Goal: Information Seeking & Learning: Learn about a topic

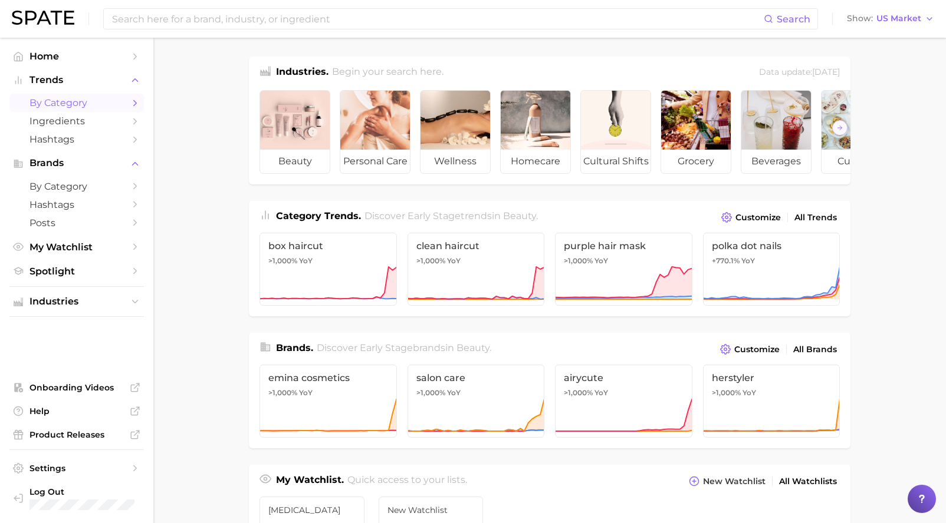
click at [68, 101] on span "by Category" at bounding box center [76, 102] width 94 height 11
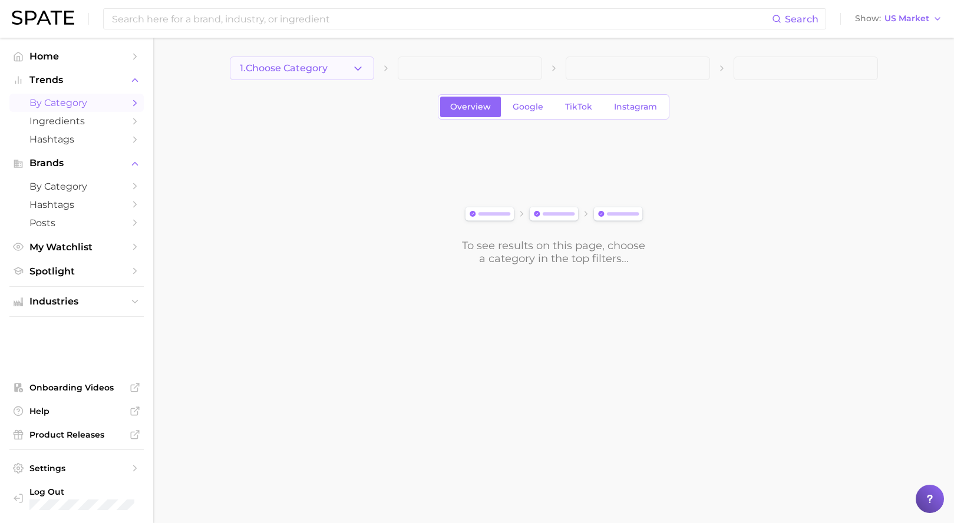
click at [363, 67] on icon "button" at bounding box center [358, 68] width 12 height 12
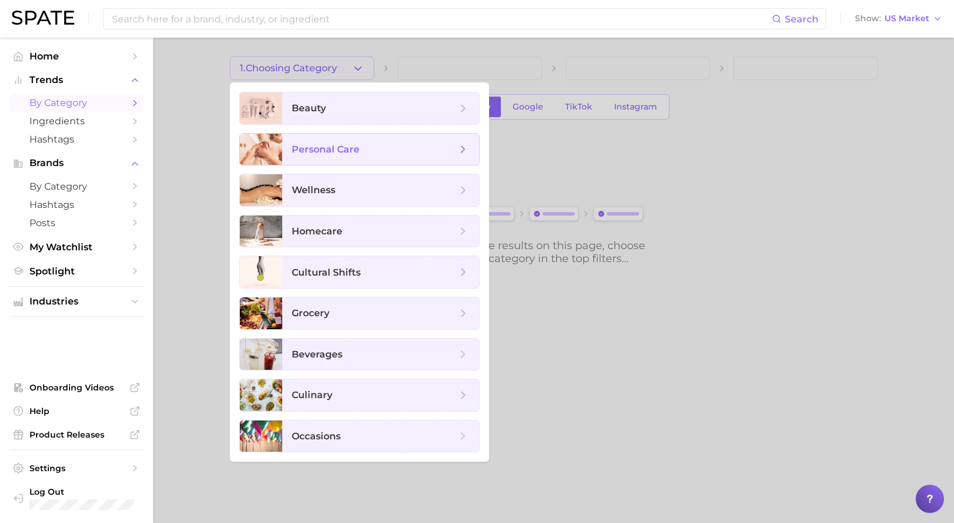
click at [334, 152] on span "personal care" at bounding box center [326, 149] width 68 height 11
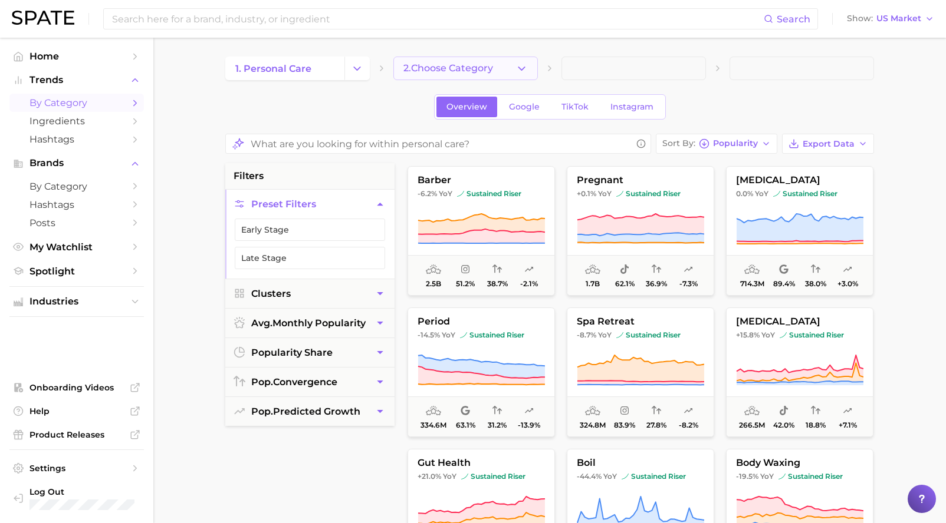
click at [469, 73] on span "2. Choose Category" at bounding box center [448, 68] width 90 height 11
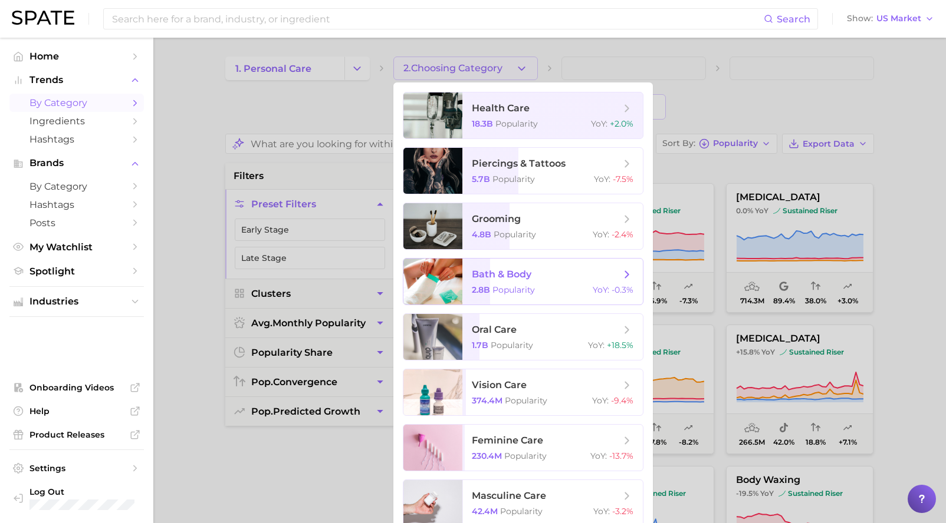
click at [542, 291] on div "2.8b Popularity YoY : -0.3%" at bounding box center [553, 290] width 162 height 11
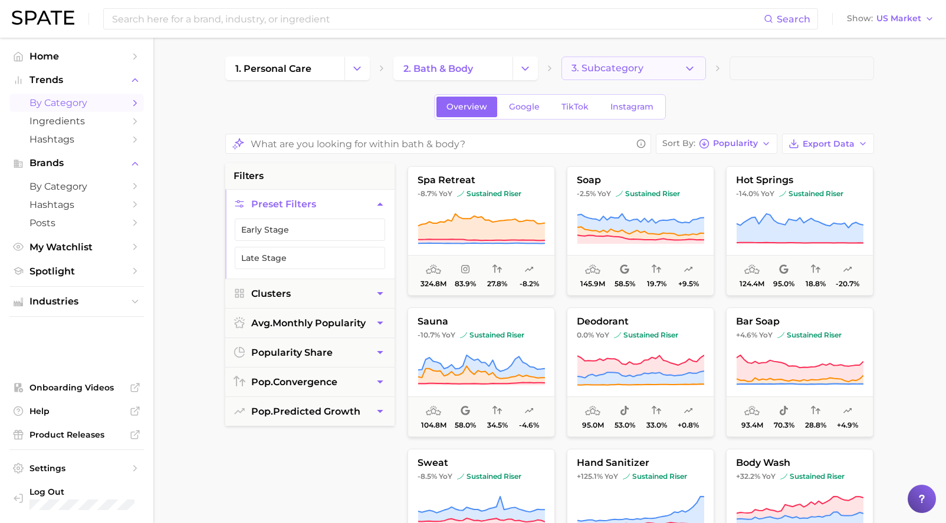
click at [661, 65] on button "3. Subcategory" at bounding box center [633, 69] width 144 height 24
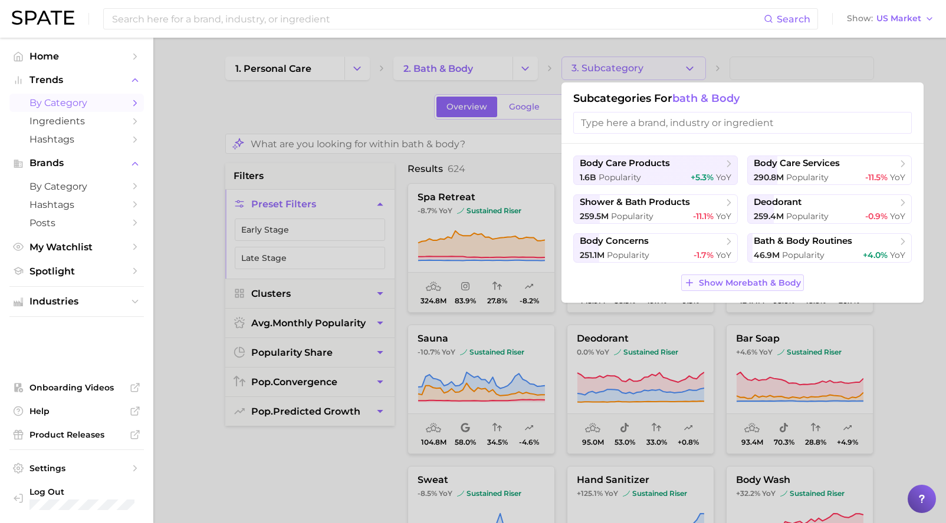
click at [716, 285] on span "Show More bath & body" at bounding box center [750, 283] width 102 height 10
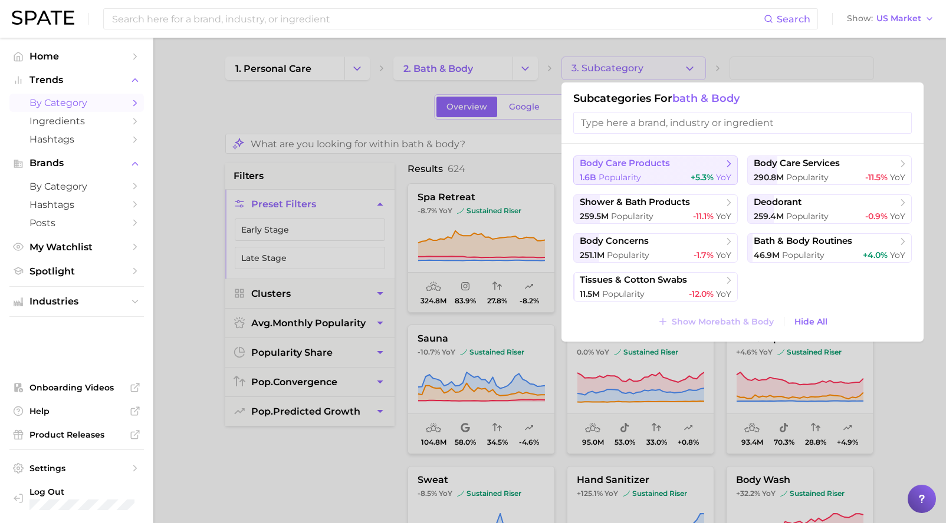
click at [668, 166] on span "body care products" at bounding box center [624, 163] width 90 height 11
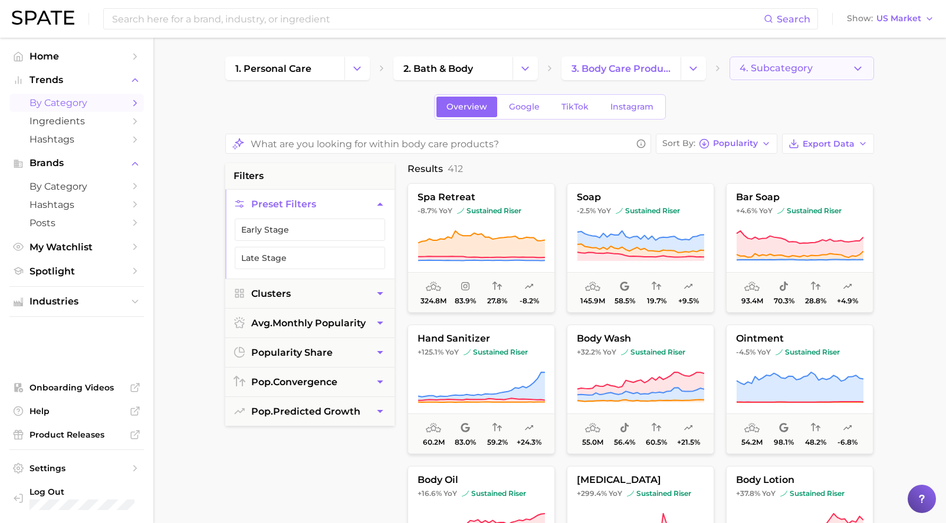
click at [777, 64] on span "4. Subcategory" at bounding box center [775, 68] width 73 height 11
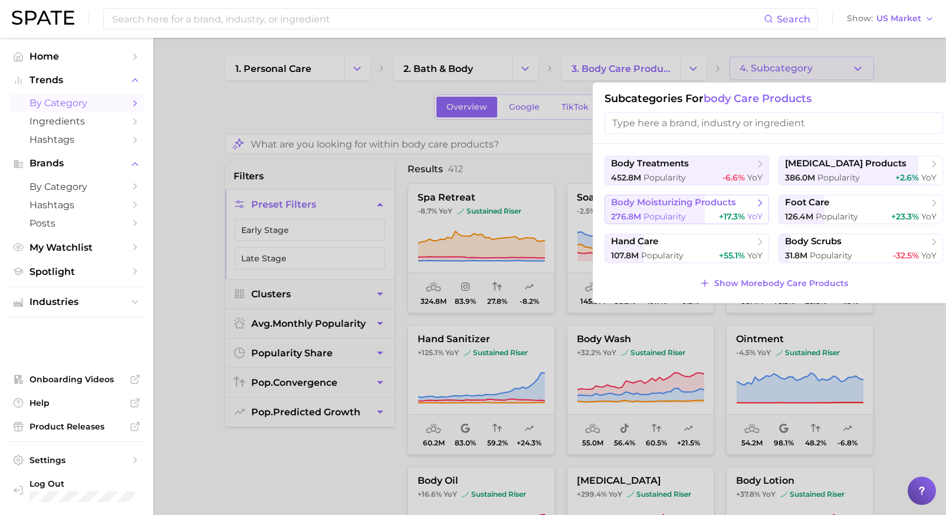
click at [671, 206] on span "body moisturizing products" at bounding box center [673, 202] width 125 height 11
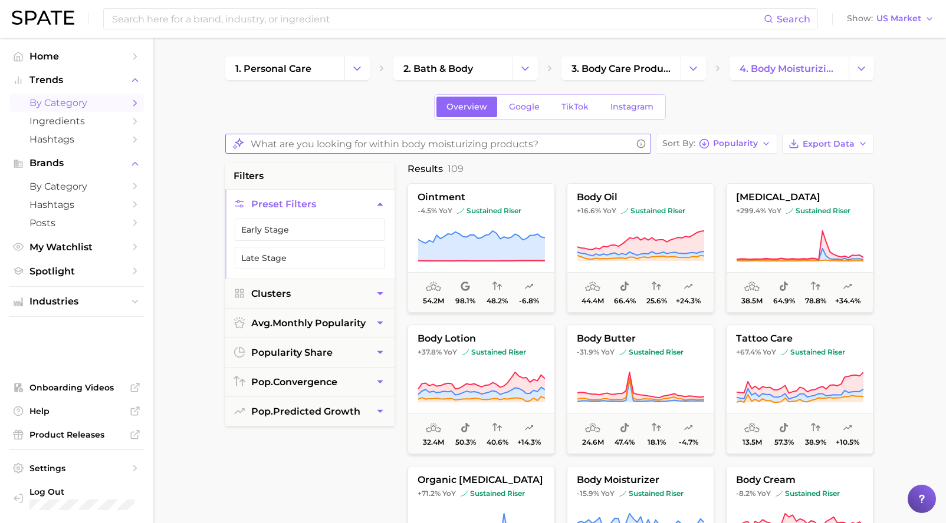
click at [302, 139] on input "What are you looking for within body moisturizing products?" at bounding box center [441, 144] width 381 height 23
type input "ingredients"
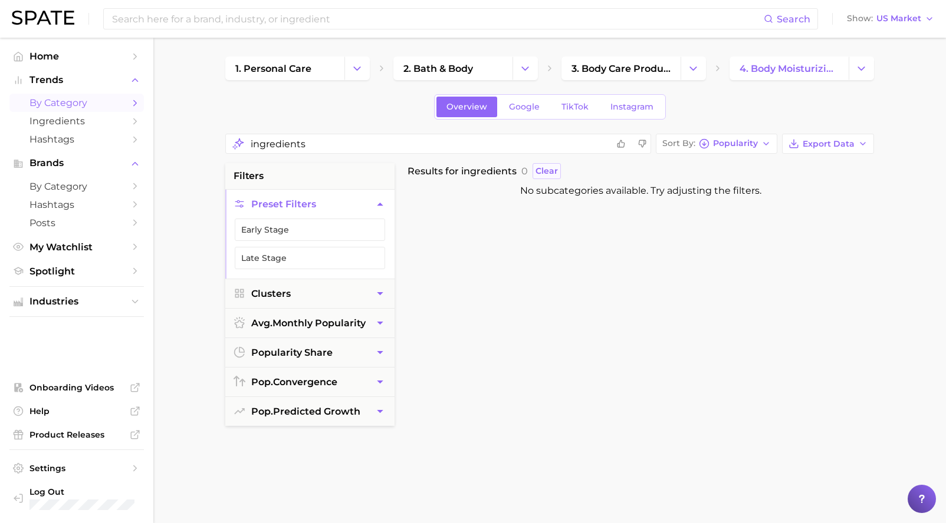
click at [549, 168] on span "Clear" at bounding box center [546, 171] width 22 height 10
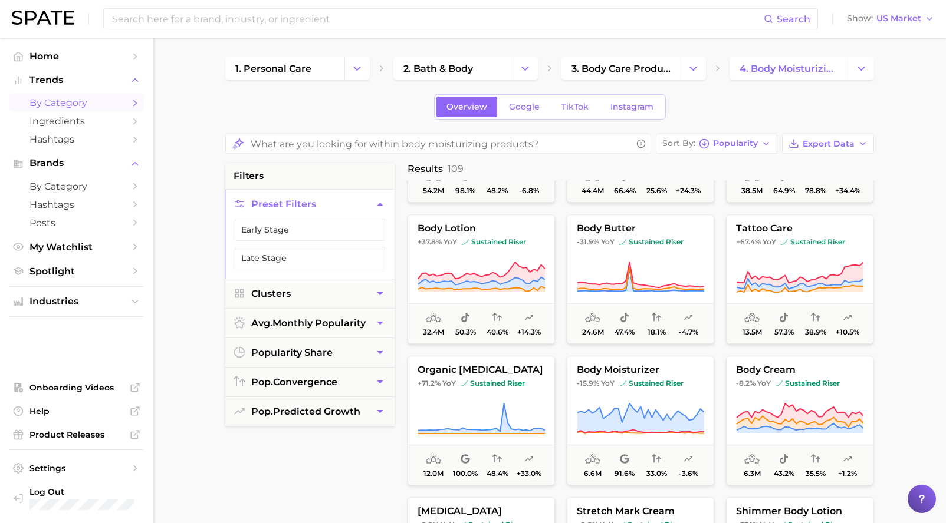
scroll to position [118, 0]
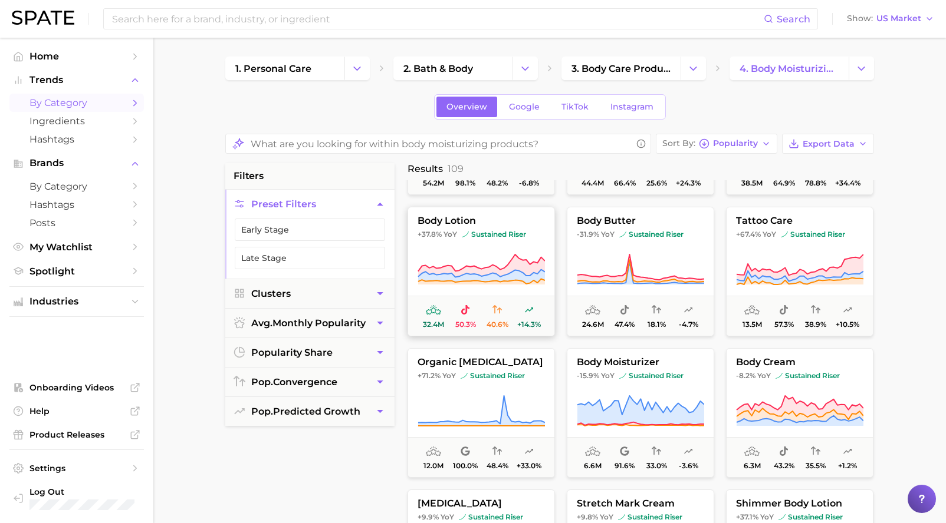
drag, startPoint x: 477, startPoint y: 261, endPoint x: 430, endPoint y: 284, distance: 52.7
drag, startPoint x: 430, startPoint y: 284, endPoint x: 368, endPoint y: 476, distance: 202.1
click at [344, 490] on div "filters Preset Filters Early Stage Late Stage Clusters avg. monthly popularity …" at bounding box center [309, 457] width 169 height 589
click at [635, 389] on button "body moisturizer -15.9% YoY sustained riser 6.6m 91.6% 33.0% -3.6%" at bounding box center [640, 413] width 147 height 130
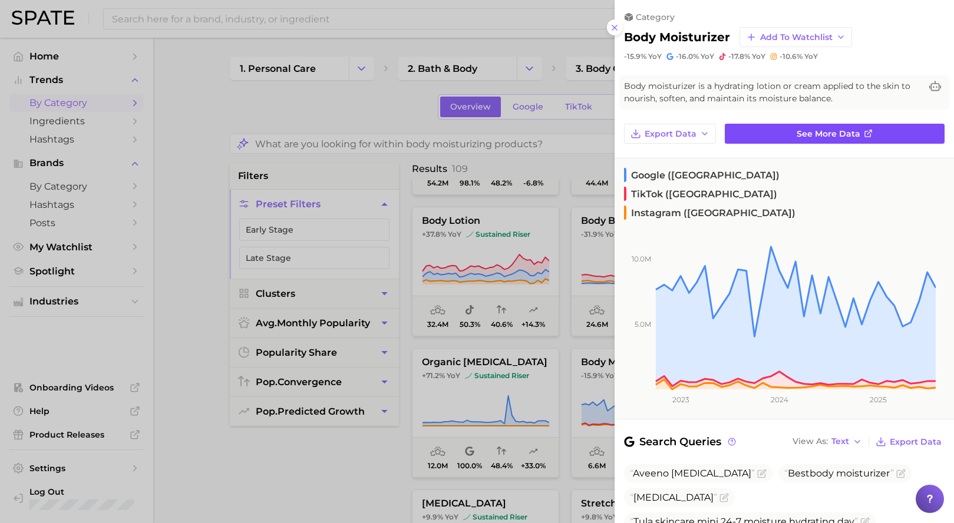
click at [800, 137] on span "See more data" at bounding box center [829, 134] width 64 height 10
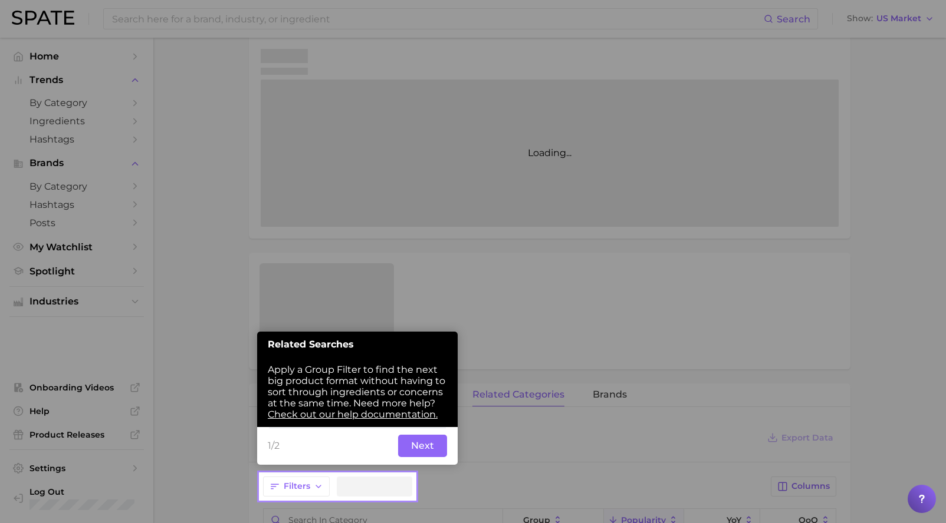
scroll to position [202, 0]
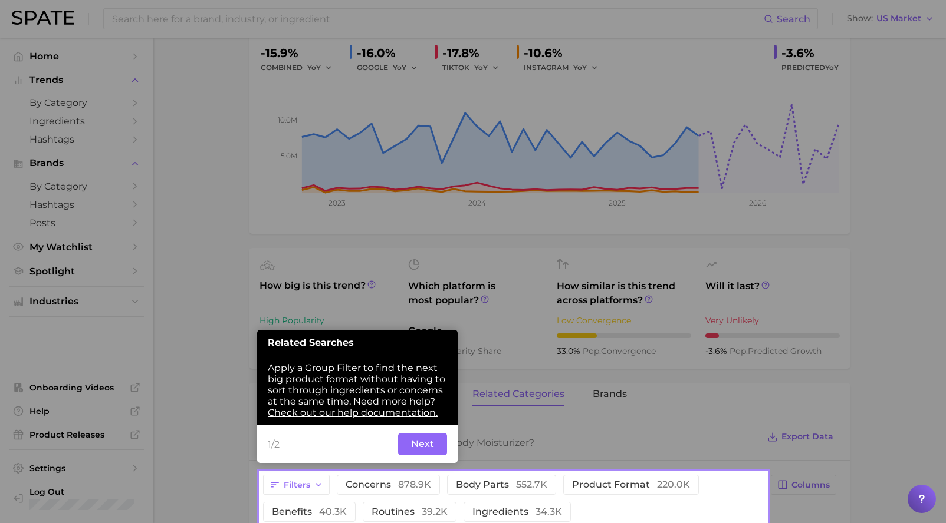
click at [417, 446] on button "Next" at bounding box center [422, 444] width 49 height 22
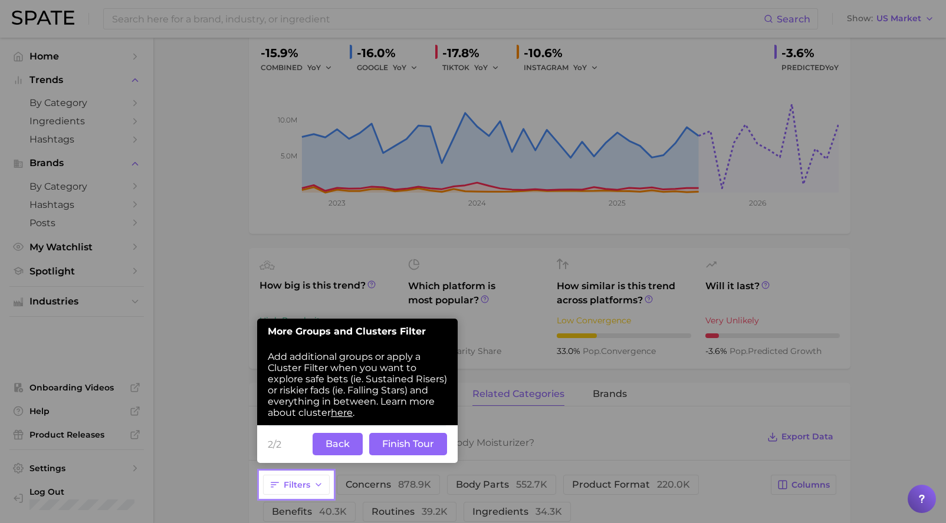
click at [399, 442] on button "Finish Tour" at bounding box center [408, 444] width 78 height 22
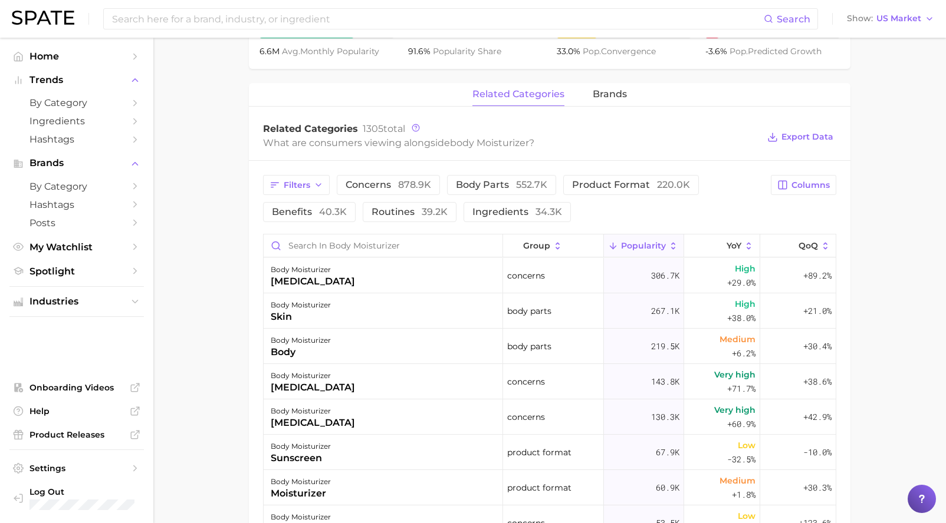
scroll to position [531, 0]
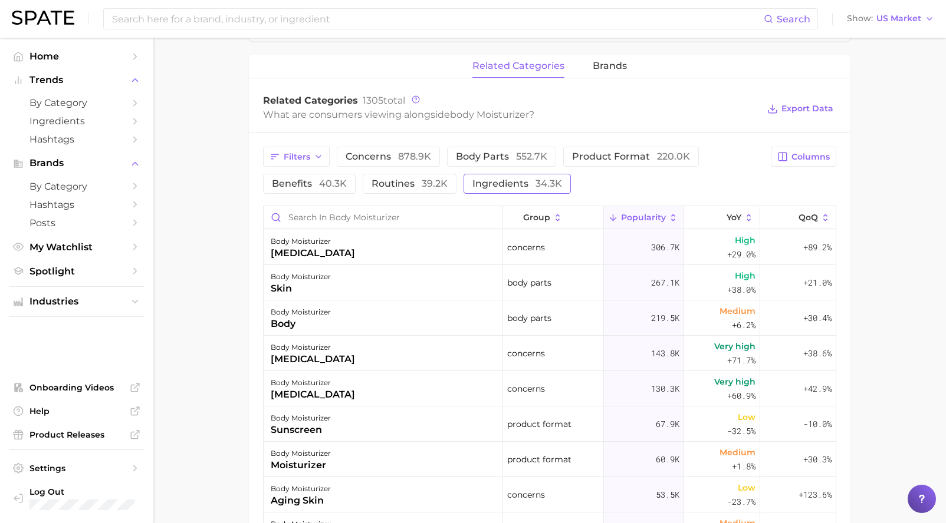
click at [521, 177] on button "ingredients 34.3k" at bounding box center [516, 184] width 107 height 20
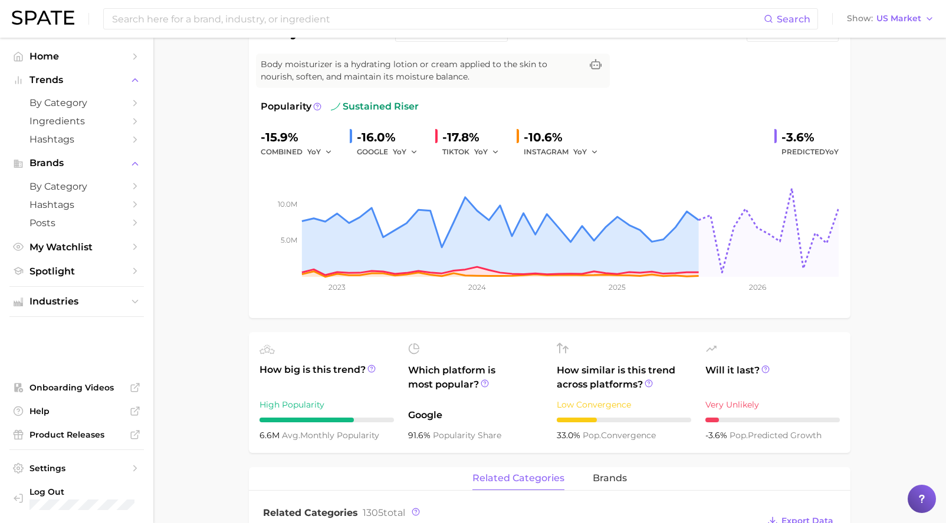
scroll to position [0, 0]
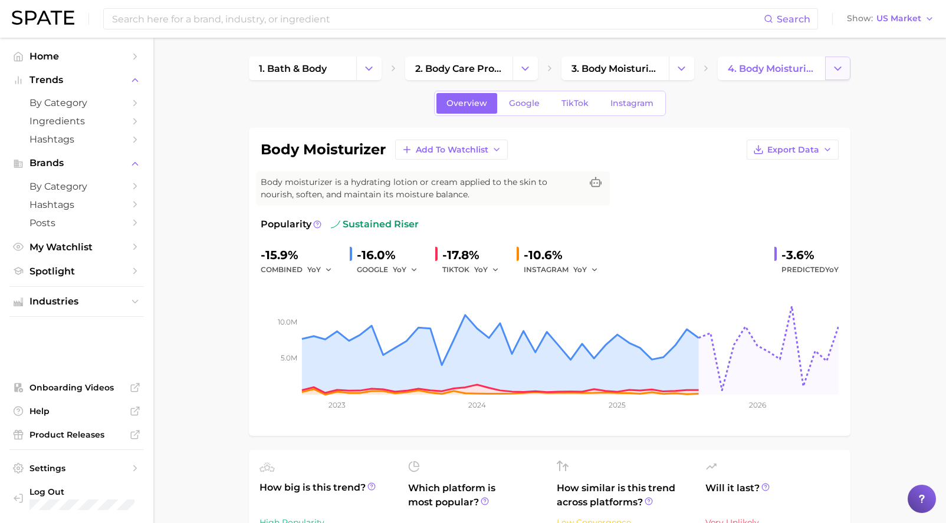
click at [836, 64] on icon "Change Category" at bounding box center [837, 68] width 12 height 12
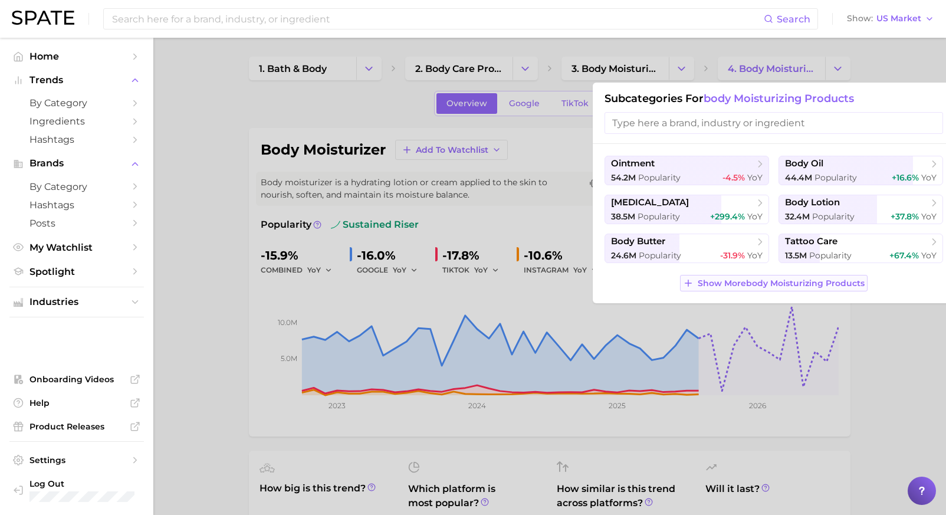
click at [733, 283] on span "Show More body moisturizing products" at bounding box center [780, 283] width 167 height 10
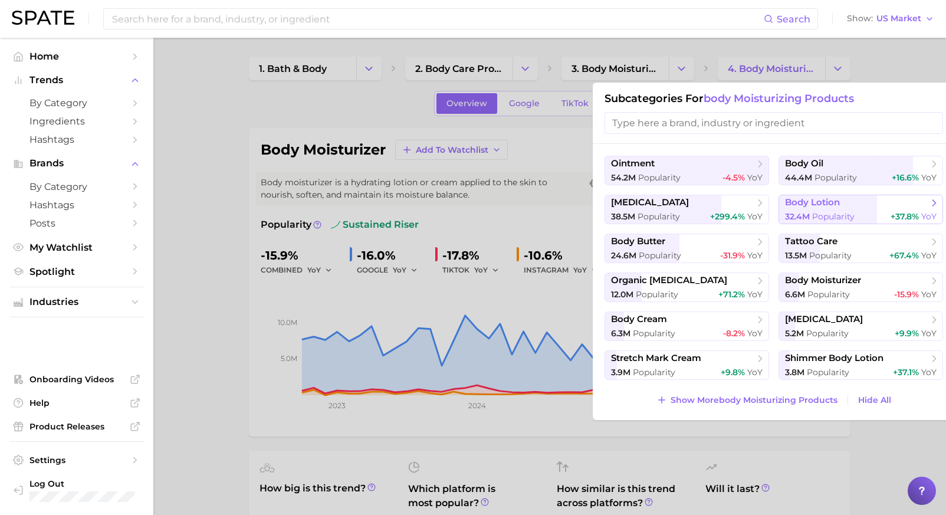
click at [838, 197] on span "body lotion" at bounding box center [812, 202] width 55 height 11
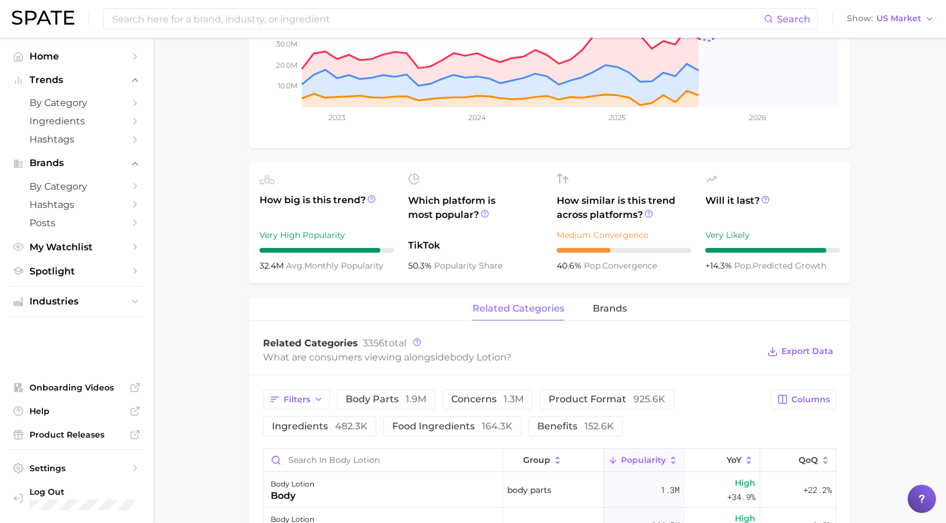
scroll to position [472, 0]
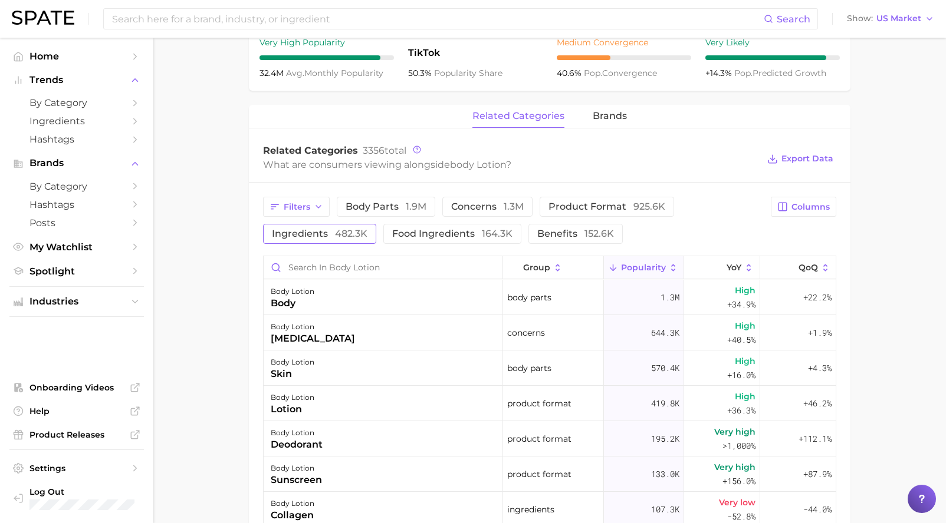
click at [312, 233] on span "ingredients 482.3k" at bounding box center [319, 233] width 95 height 9
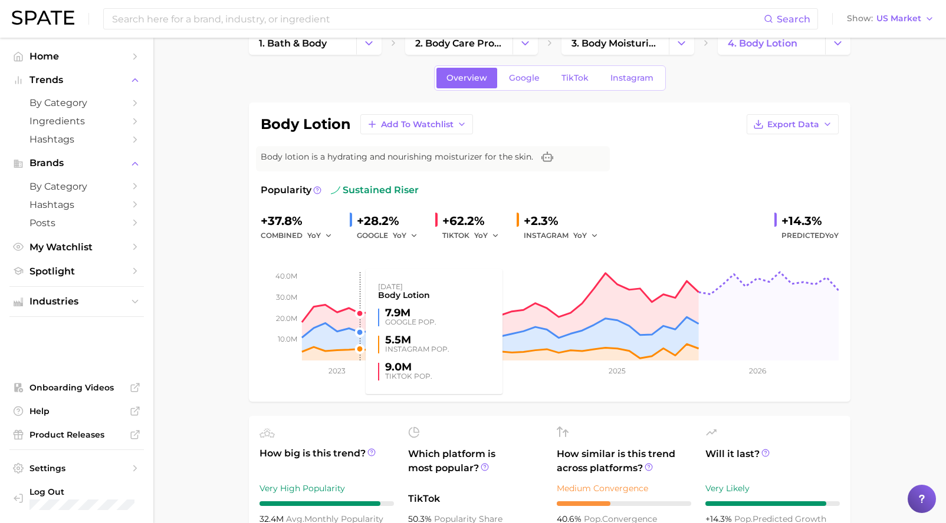
scroll to position [0, 0]
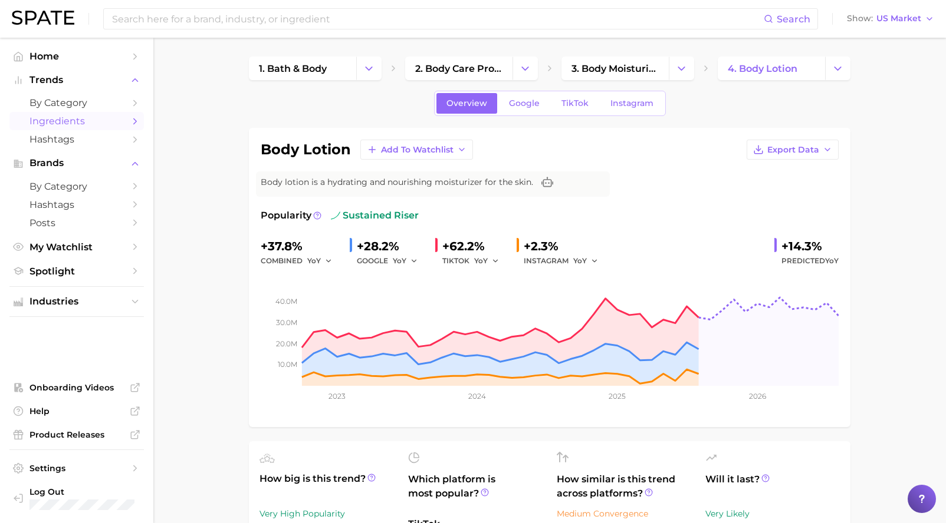
click at [61, 116] on span "Ingredients" at bounding box center [76, 121] width 94 height 11
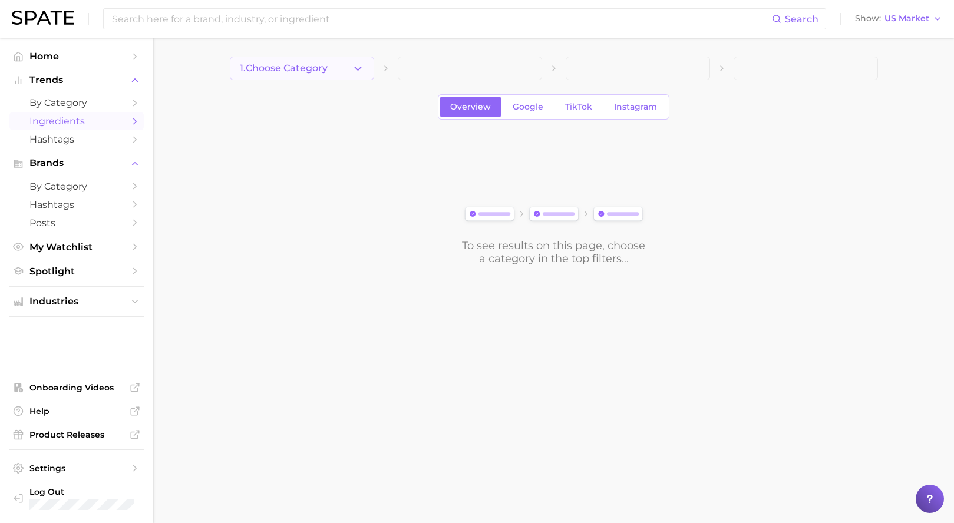
click at [298, 56] on main "1. Choose Category Overview Google TikTok Instagram To see results on this page…" at bounding box center [553, 181] width 801 height 286
click at [299, 68] on span "1. Choose Category" at bounding box center [284, 68] width 88 height 11
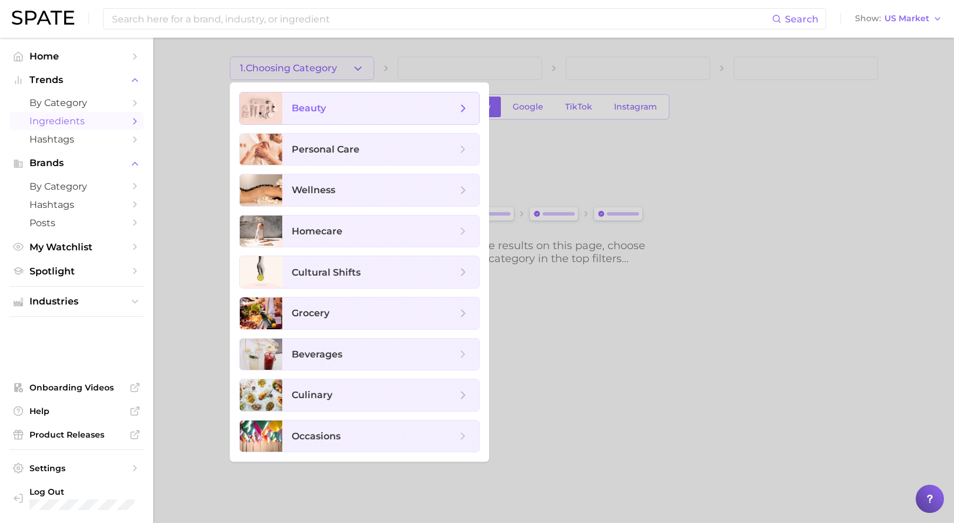
click at [301, 103] on span "beauty" at bounding box center [309, 108] width 34 height 11
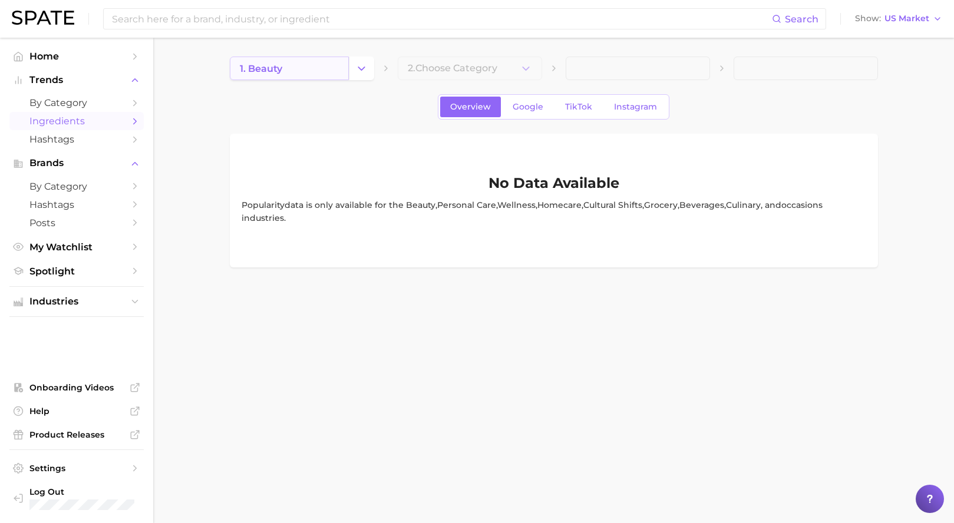
click at [309, 61] on link "1. beauty" at bounding box center [289, 69] width 119 height 24
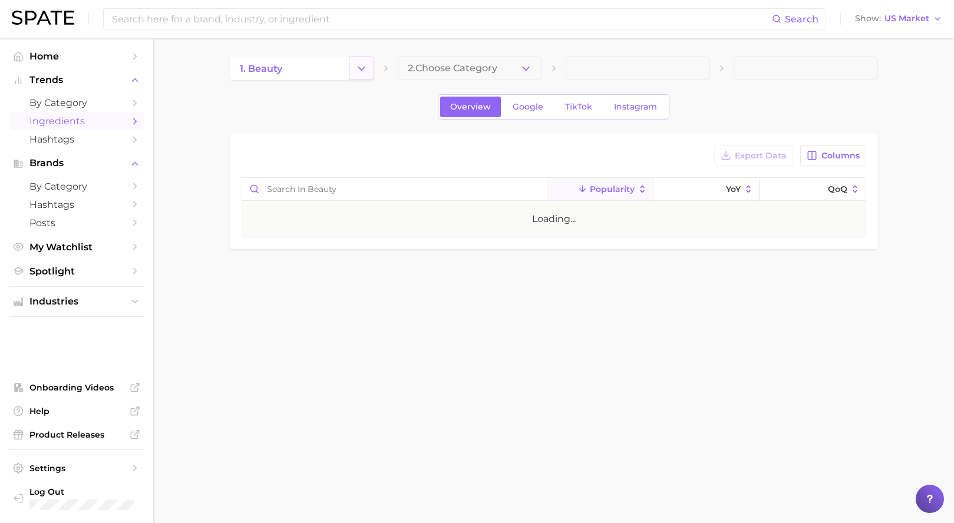
click at [363, 67] on icon "Change Category" at bounding box center [361, 68] width 12 height 12
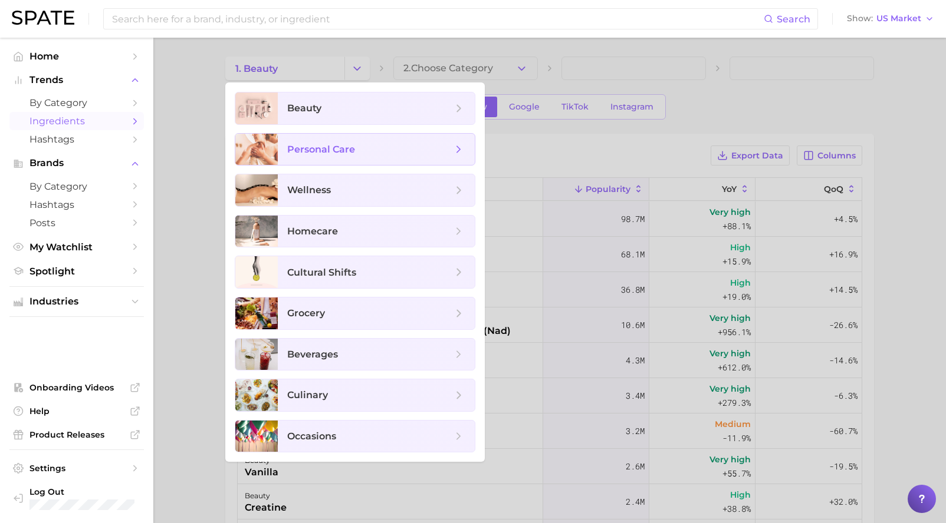
click at [307, 154] on span "personal care" at bounding box center [321, 149] width 68 height 11
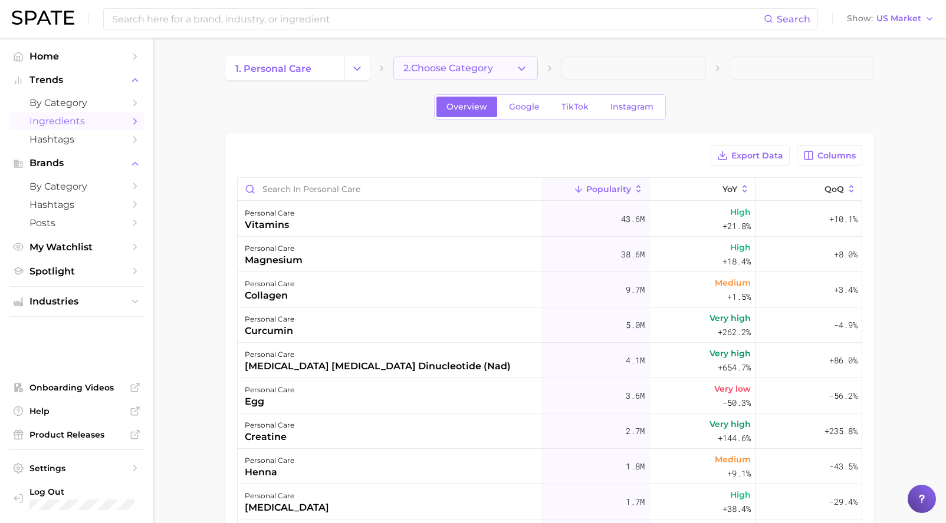
click at [505, 61] on button "2. Choose Category" at bounding box center [465, 69] width 144 height 24
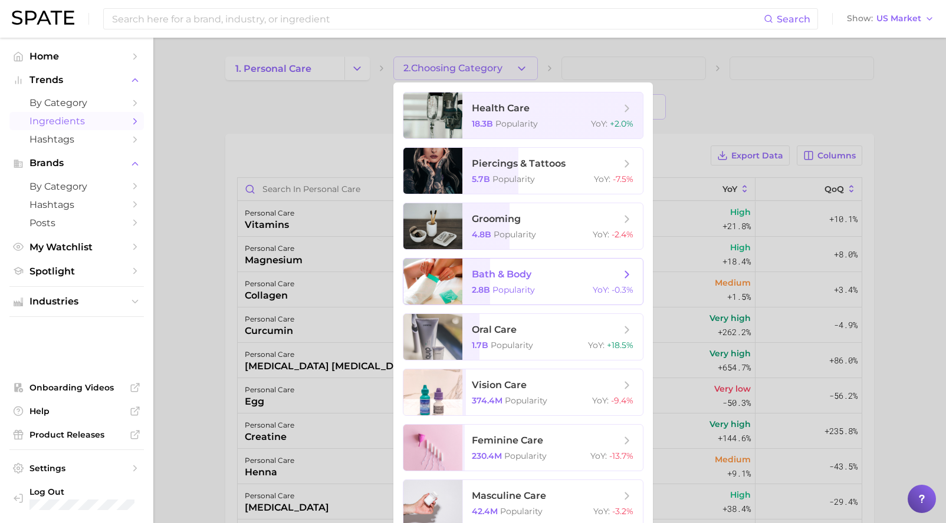
click at [526, 279] on span "bath & body" at bounding box center [502, 274] width 60 height 11
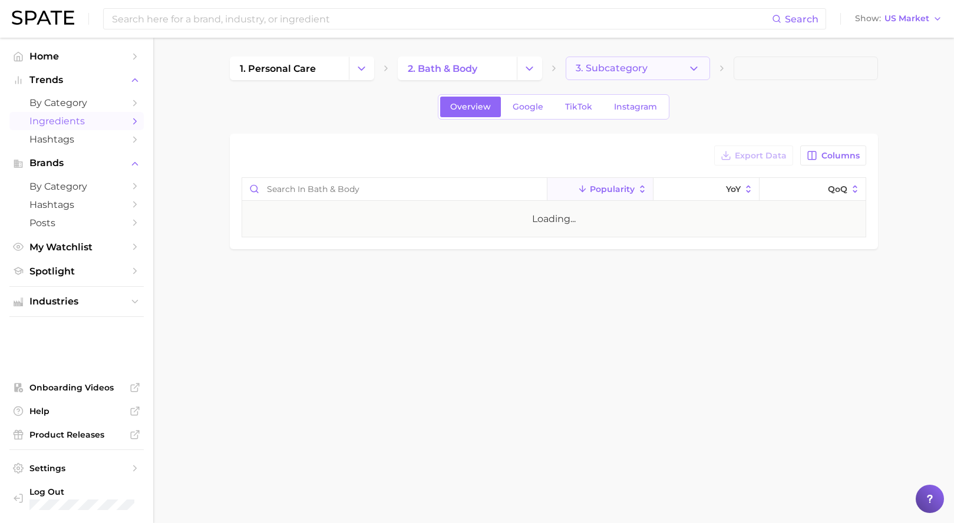
click at [646, 69] on span "3. Subcategory" at bounding box center [612, 68] width 72 height 11
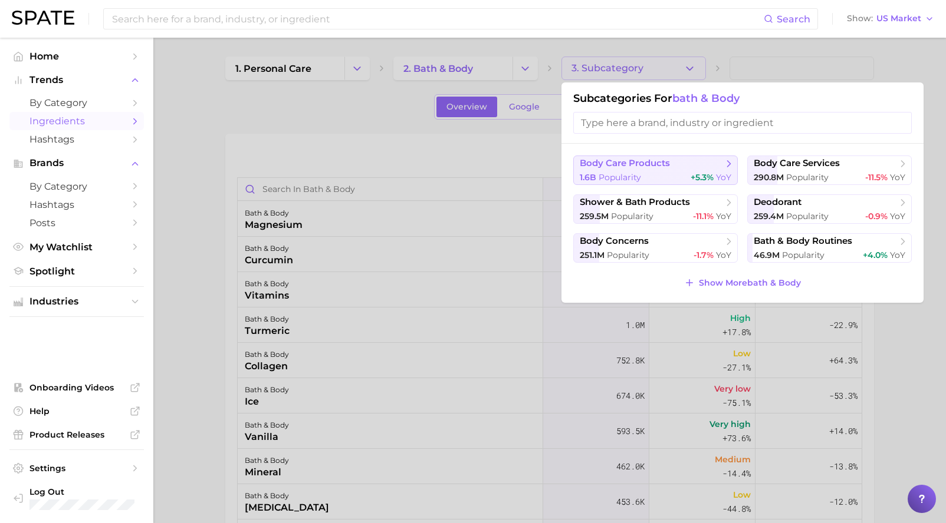
click at [632, 163] on span "body care products" at bounding box center [624, 163] width 90 height 11
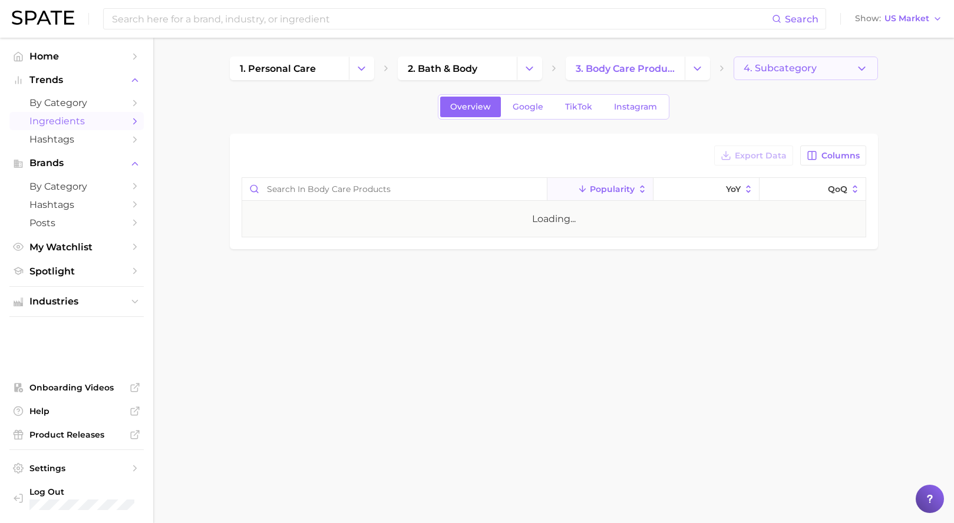
click at [786, 68] on span "4. Subcategory" at bounding box center [780, 68] width 73 height 11
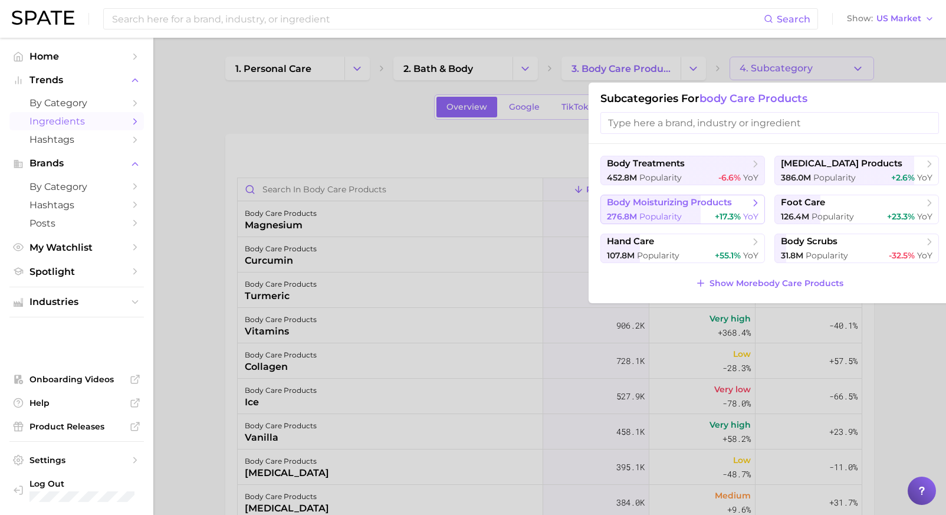
click at [716, 210] on button "body moisturizing products 276.8m Popularity +17.3% YoY" at bounding box center [682, 209] width 164 height 29
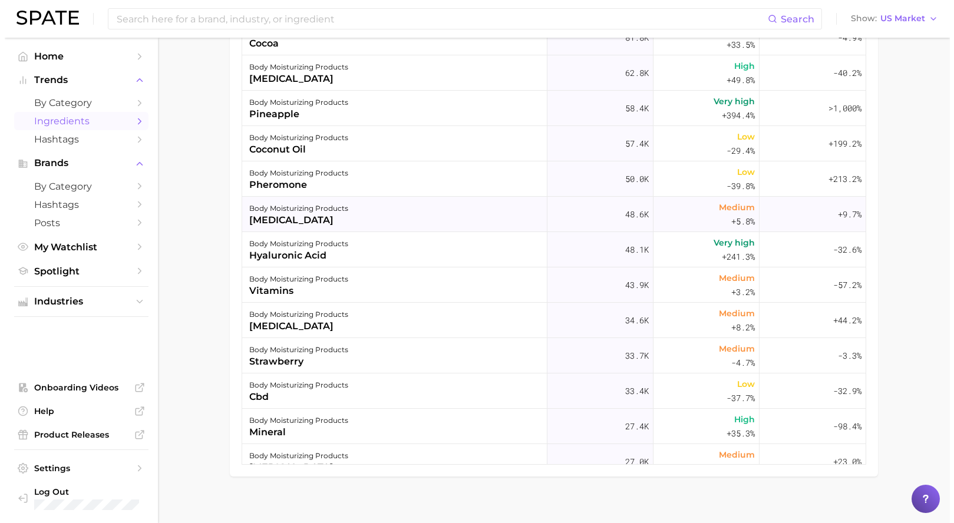
scroll to position [354, 0]
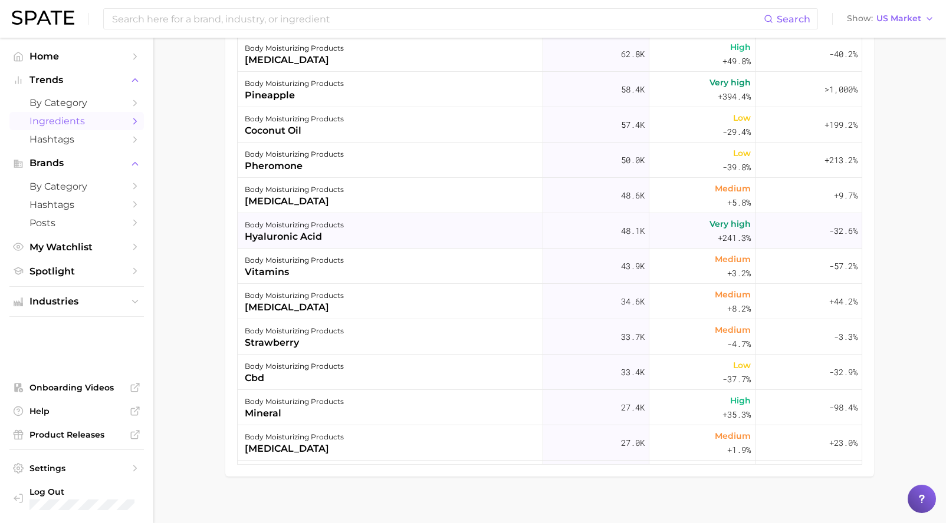
click at [344, 235] on div "body moisturizing products hyaluronic acid" at bounding box center [390, 230] width 305 height 35
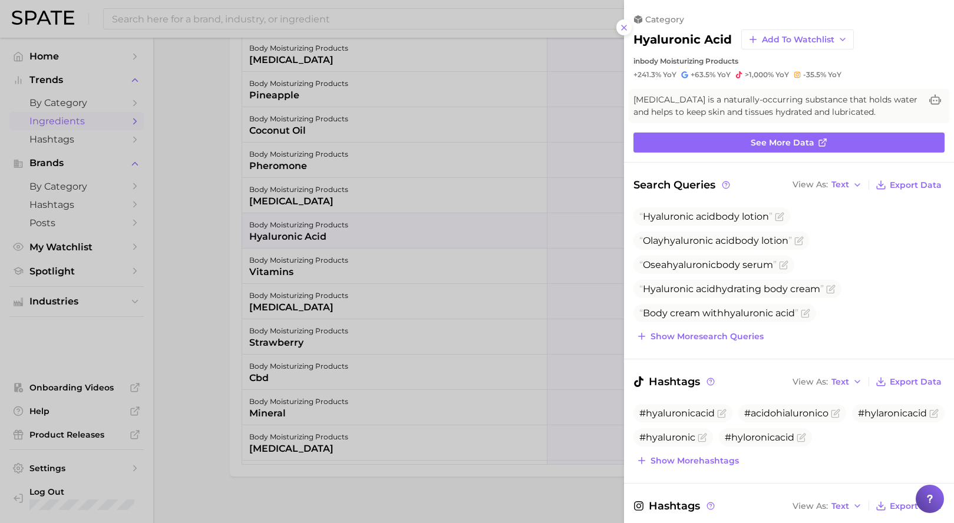
scroll to position [0, 0]
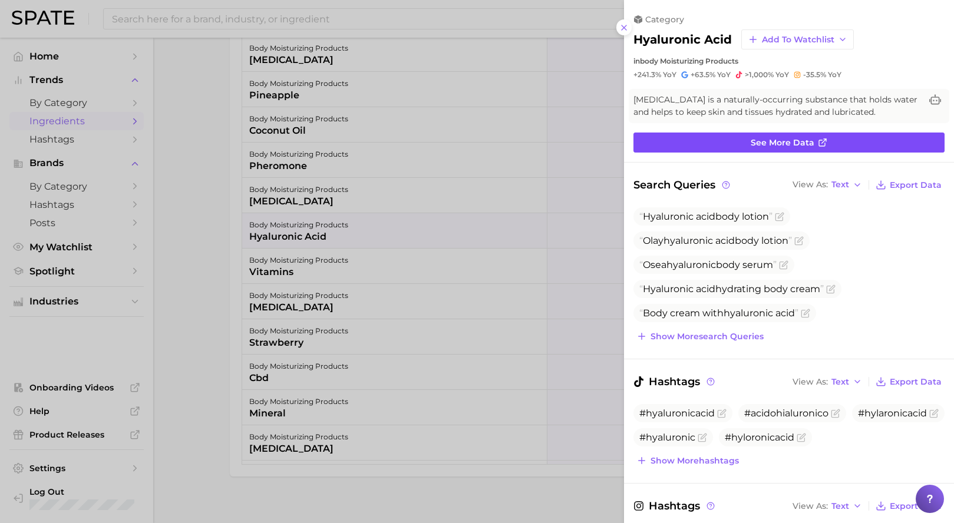
click at [799, 142] on span "See more data" at bounding box center [783, 143] width 64 height 10
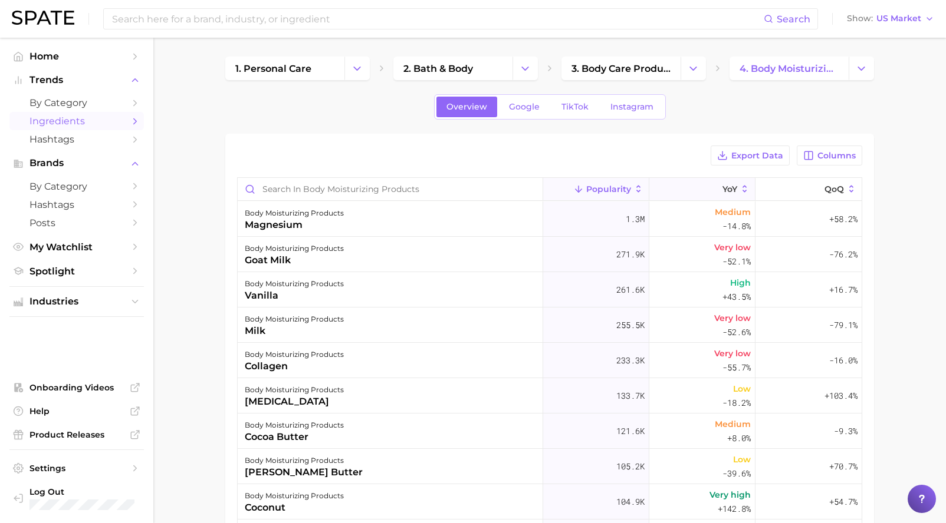
click at [693, 185] on button "YoY" at bounding box center [702, 189] width 106 height 23
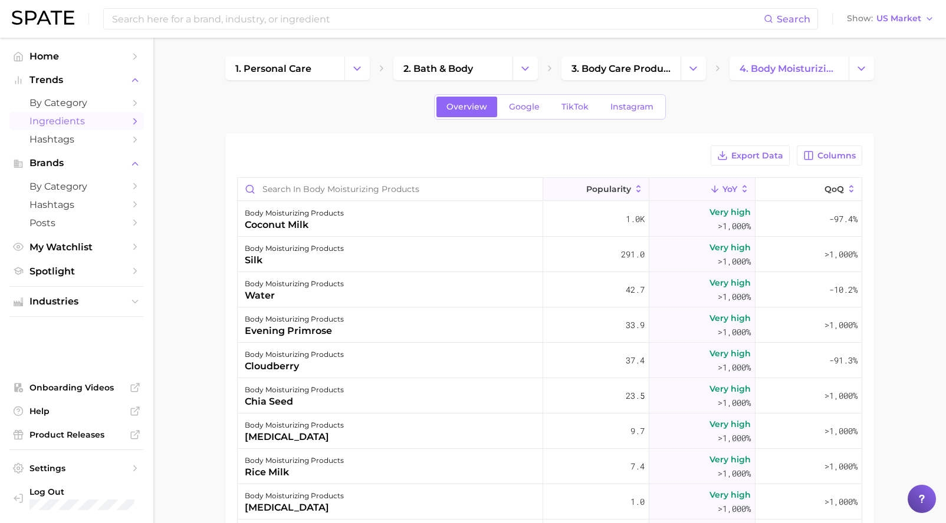
click at [586, 186] on span "Popularity" at bounding box center [608, 189] width 45 height 9
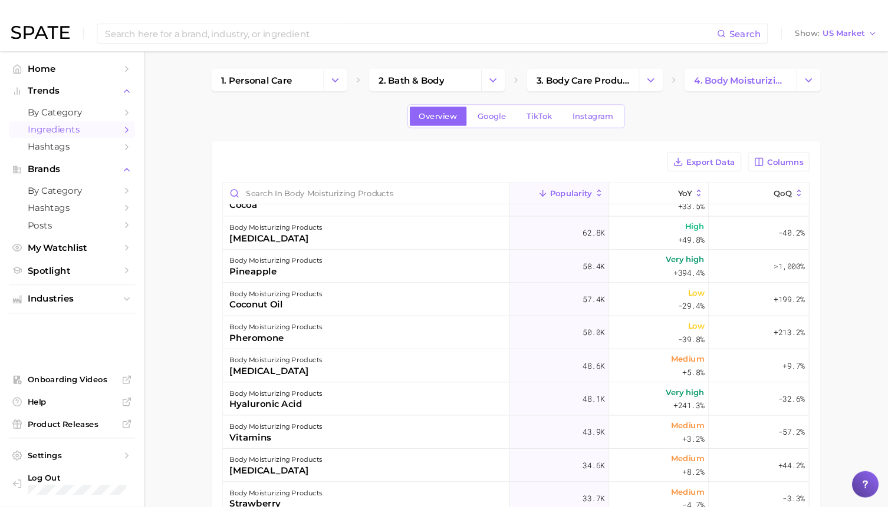
scroll to position [413, 0]
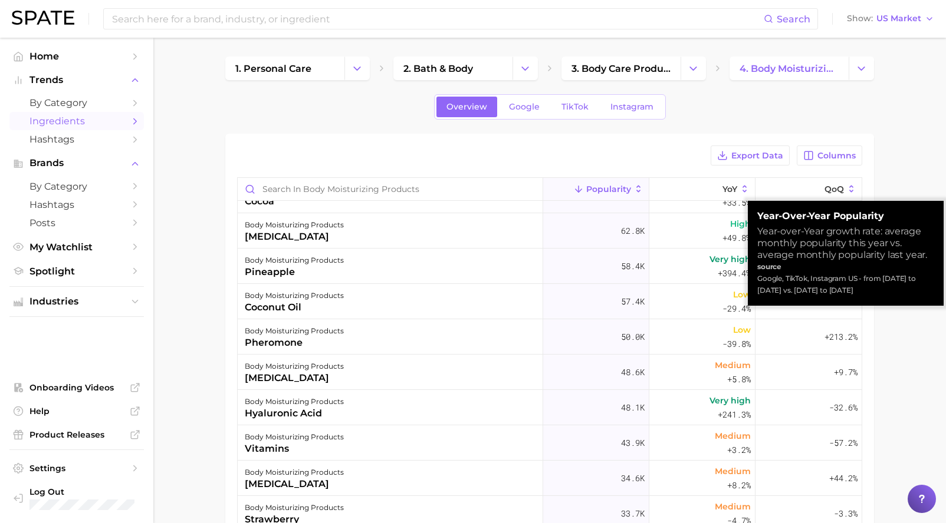
drag, startPoint x: 880, startPoint y: 289, endPoint x: 753, endPoint y: 215, distance: 146.7
click at [753, 215] on div "Year-over-Year Popularity Year-over-Year growth rate: average monthly popularit…" at bounding box center [845, 253] width 196 height 105
copy div "Year-over-Year Popularity Year-over-Year growth rate: average monthly popularit…"
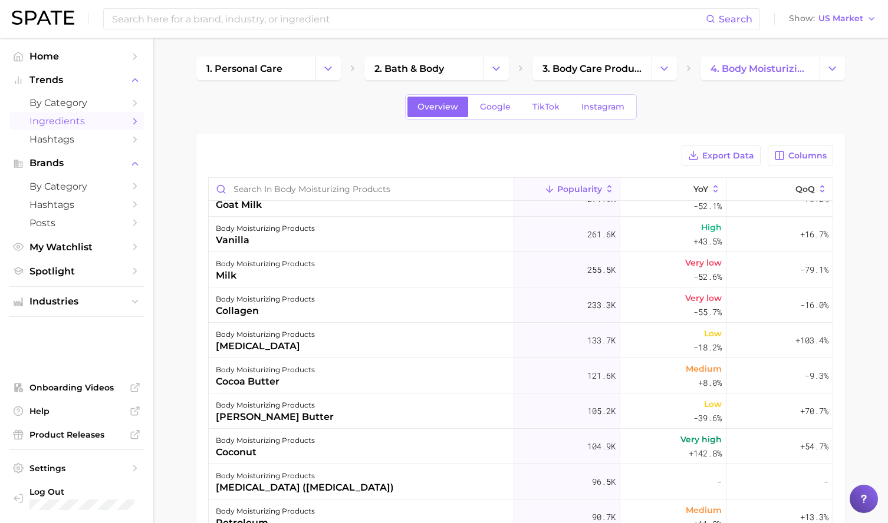
scroll to position [0, 0]
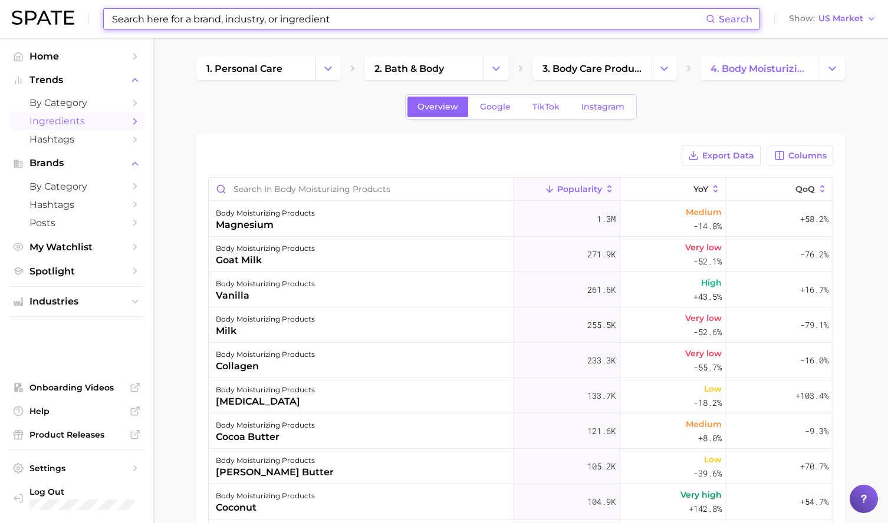
click at [242, 18] on input at bounding box center [408, 19] width 595 height 20
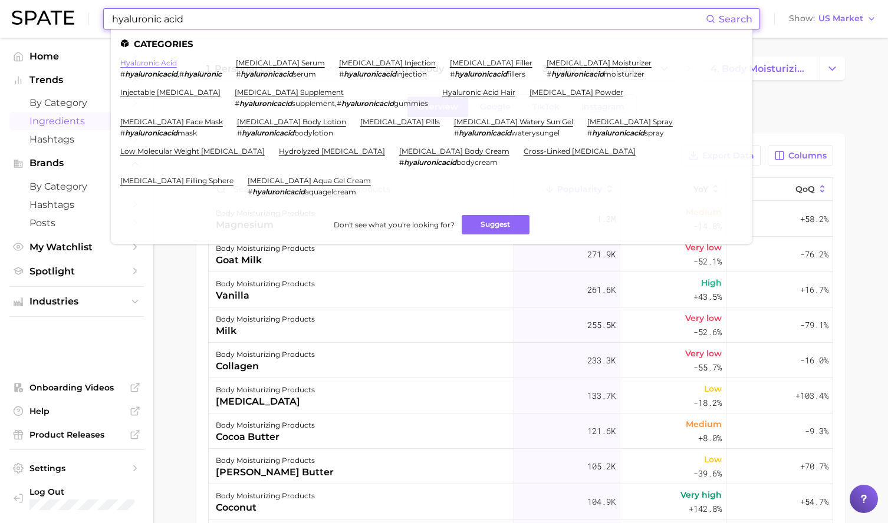
type input "hyaluronic acid"
click at [169, 62] on link "hyaluronic acid" at bounding box center [148, 62] width 57 height 9
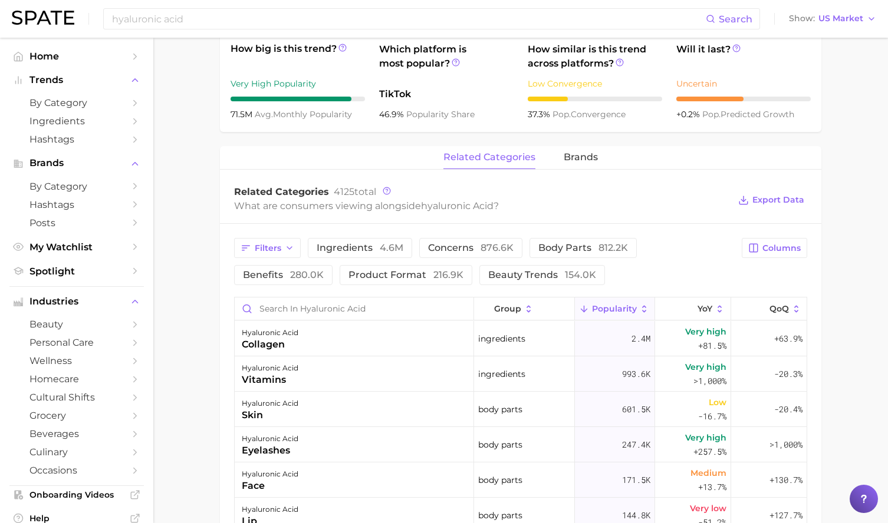
scroll to position [531, 0]
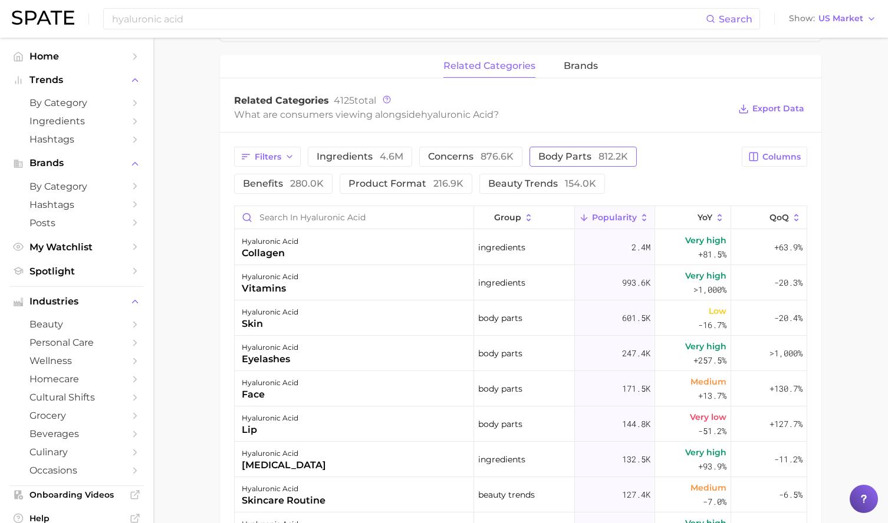
click at [573, 160] on span "body parts 812.2k" at bounding box center [583, 156] width 90 height 9
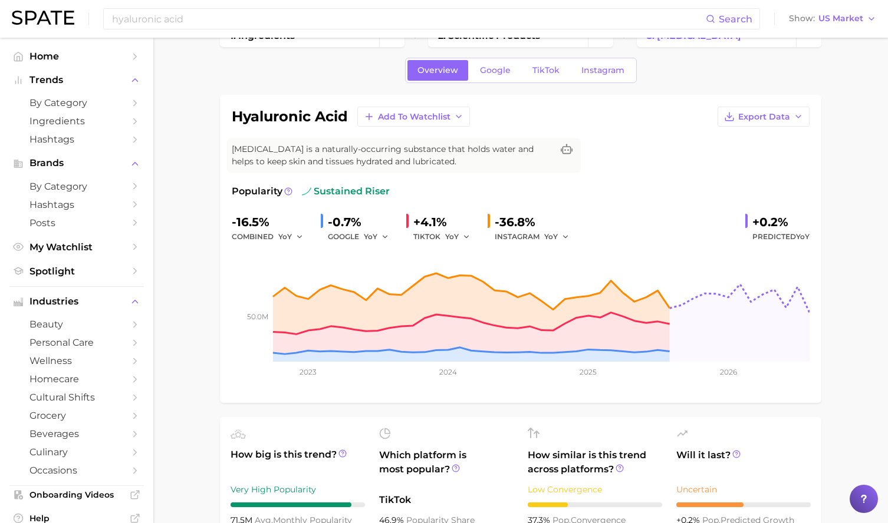
scroll to position [0, 0]
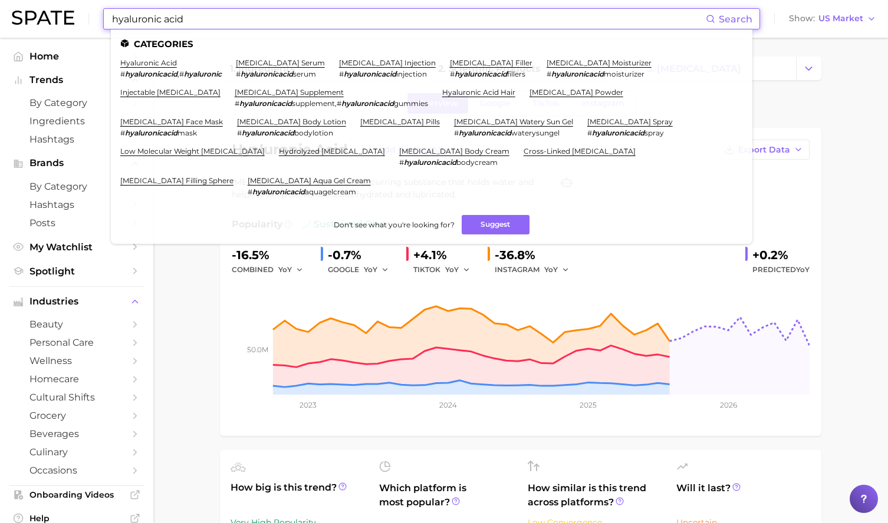
click at [157, 17] on input "hyaluronic acid" at bounding box center [408, 19] width 595 height 20
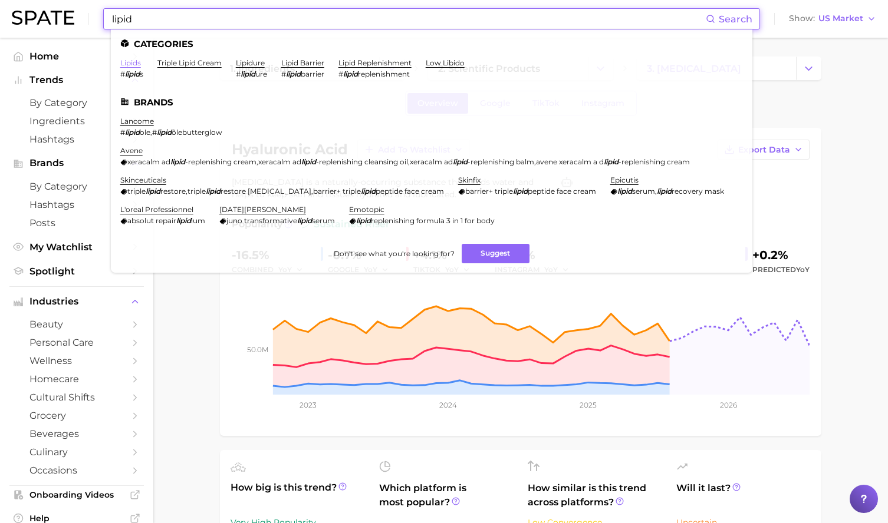
click at [131, 64] on link "lipids" at bounding box center [130, 62] width 21 height 9
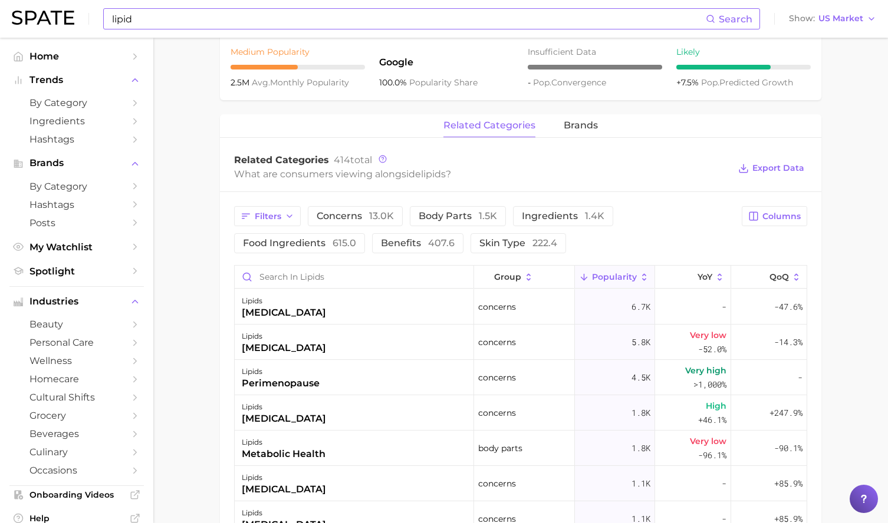
scroll to position [531, 0]
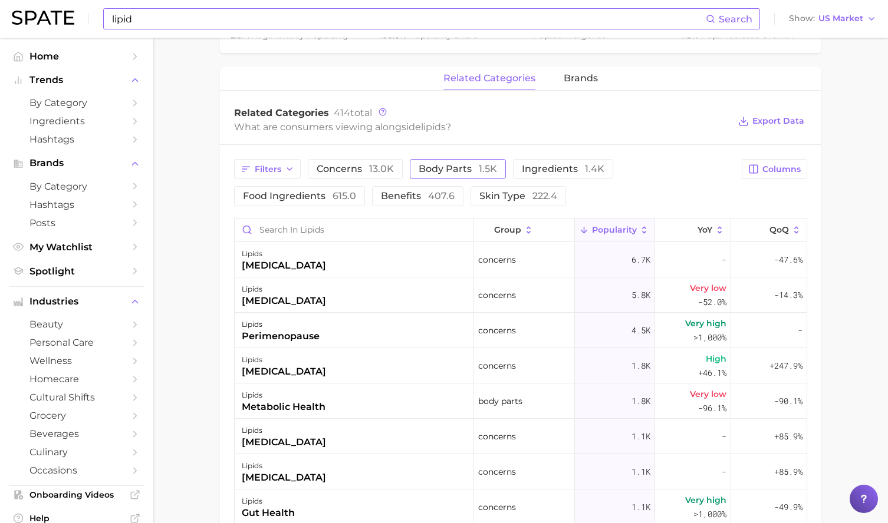
click at [469, 171] on span "body parts 1.5k" at bounding box center [458, 168] width 78 height 9
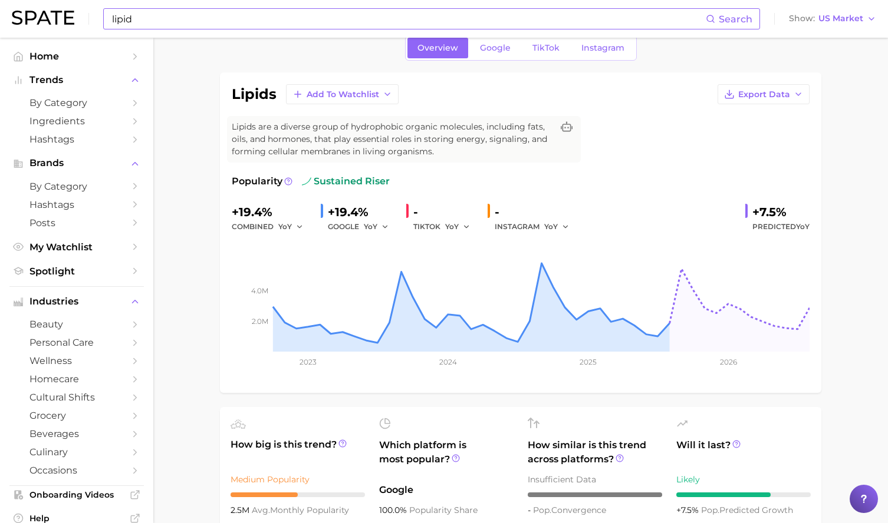
scroll to position [0, 0]
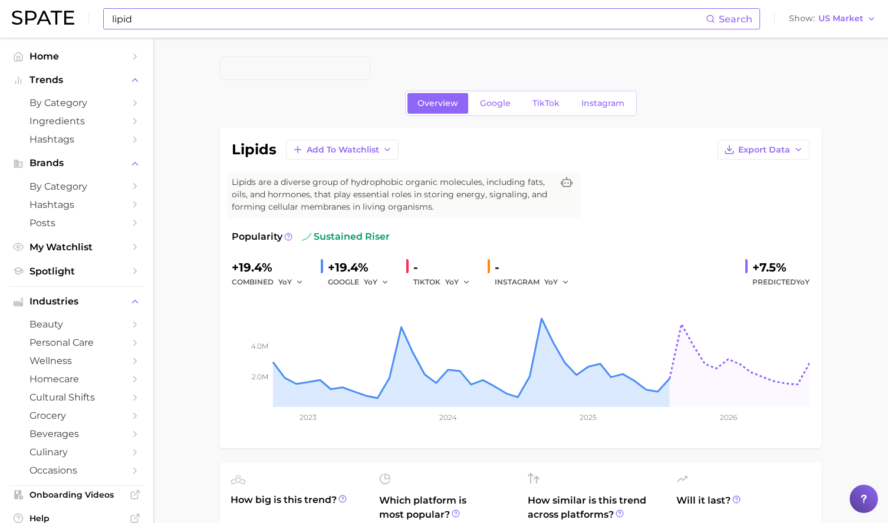
click at [177, 27] on input "lipid" at bounding box center [408, 19] width 595 height 20
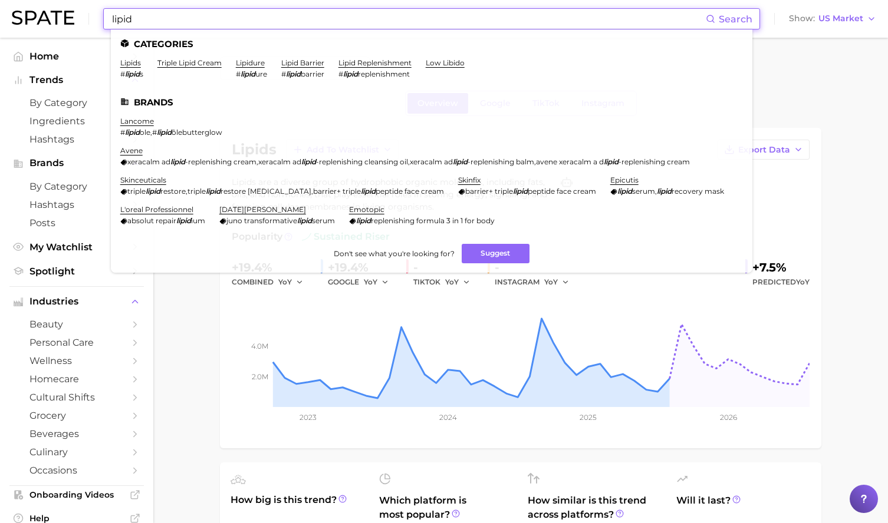
click at [177, 27] on input "lipid" at bounding box center [408, 19] width 595 height 20
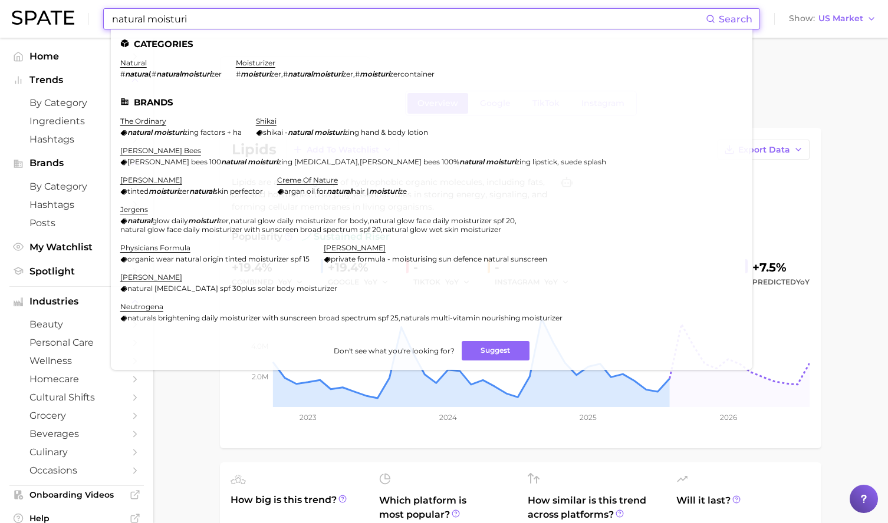
click at [222, 430] on div "lipids Add to Watchlist Export Data Lipids are a diverse group of hydrophobic o…" at bounding box center [520, 288] width 601 height 321
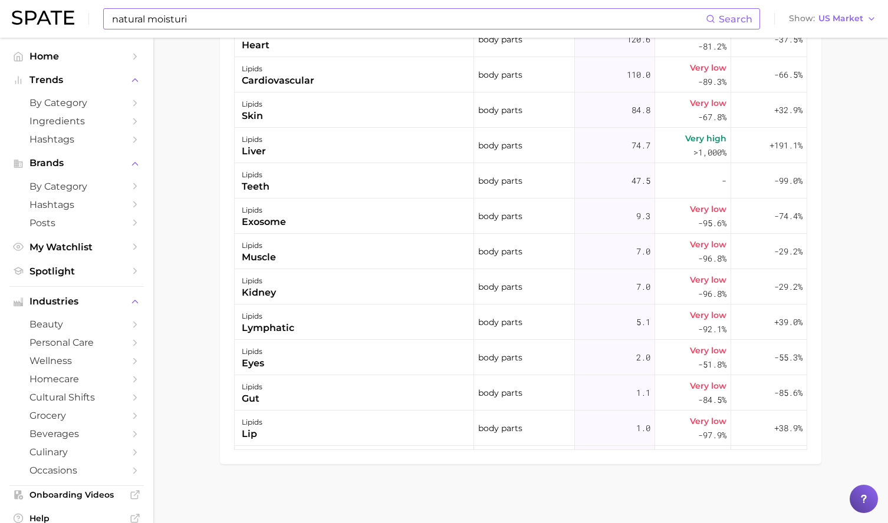
click at [136, 14] on input "natural moisturi" at bounding box center [408, 19] width 595 height 20
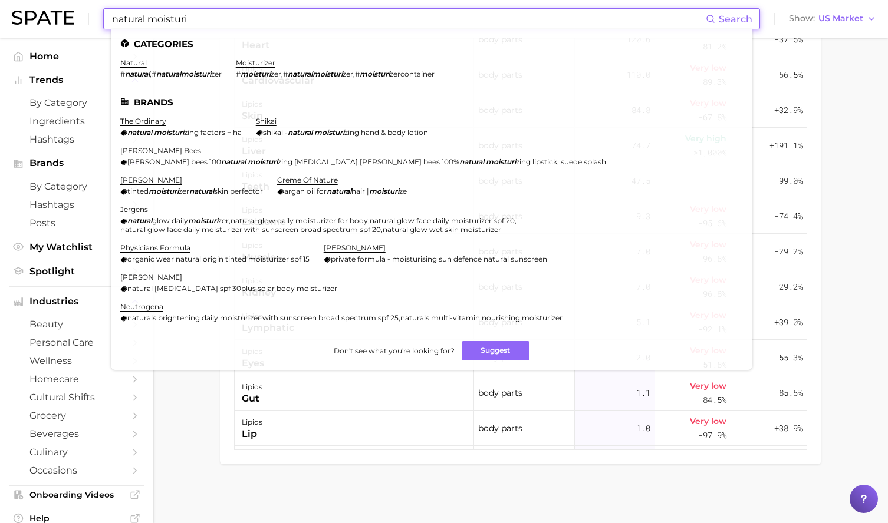
click at [136, 14] on input "natural moisturi" at bounding box center [408, 19] width 595 height 20
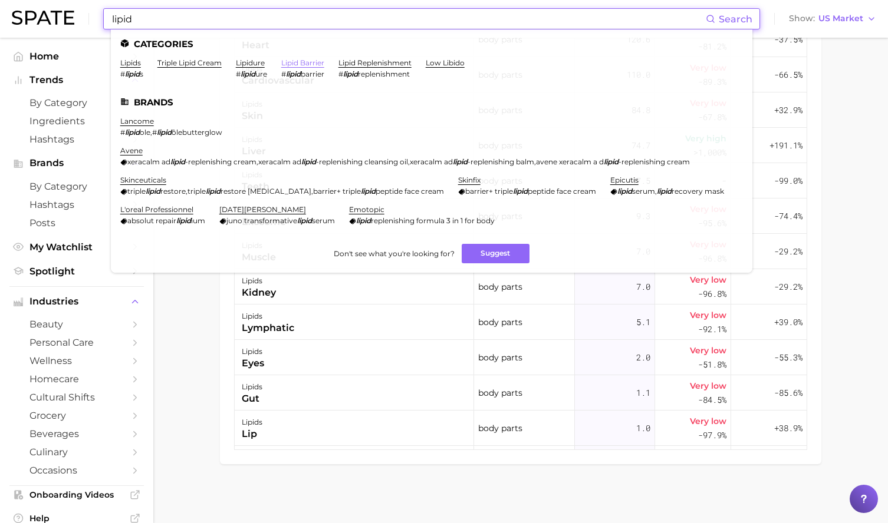
type input "lipid"
click at [298, 64] on link "lipid barrier" at bounding box center [302, 62] width 43 height 9
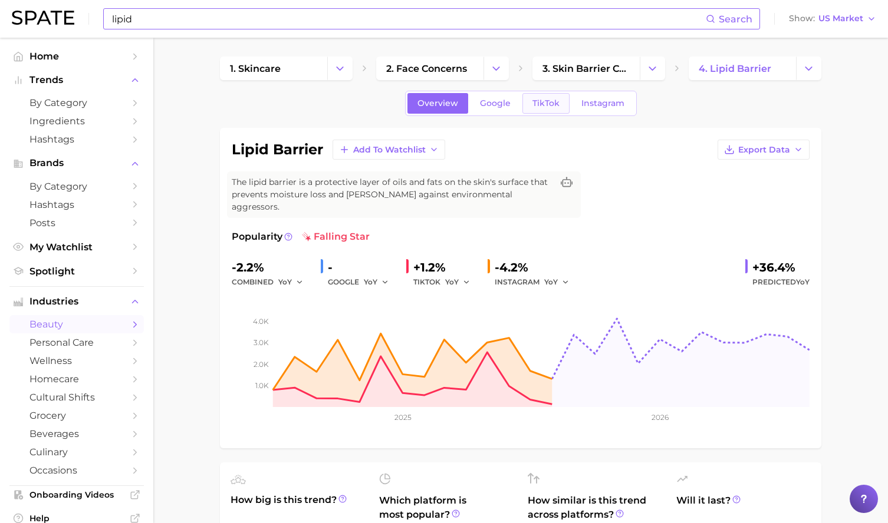
click at [539, 105] on span "TikTok" at bounding box center [545, 103] width 27 height 10
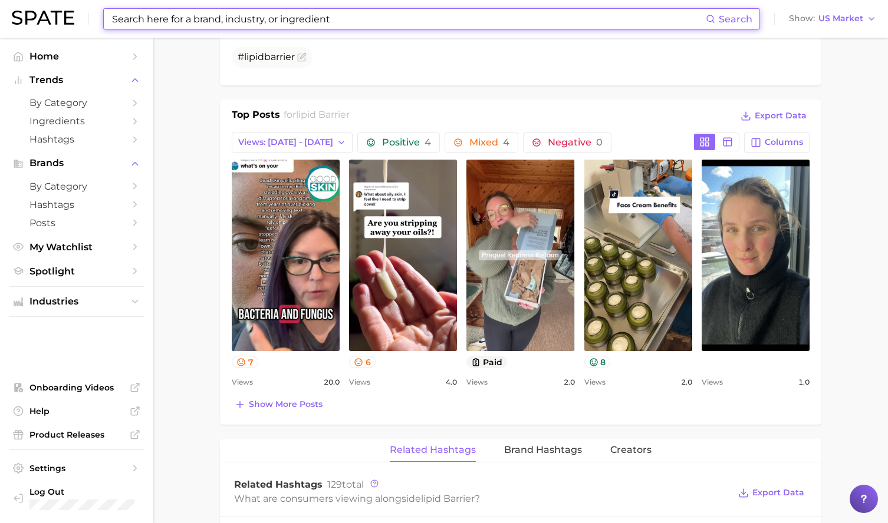
scroll to position [531, 0]
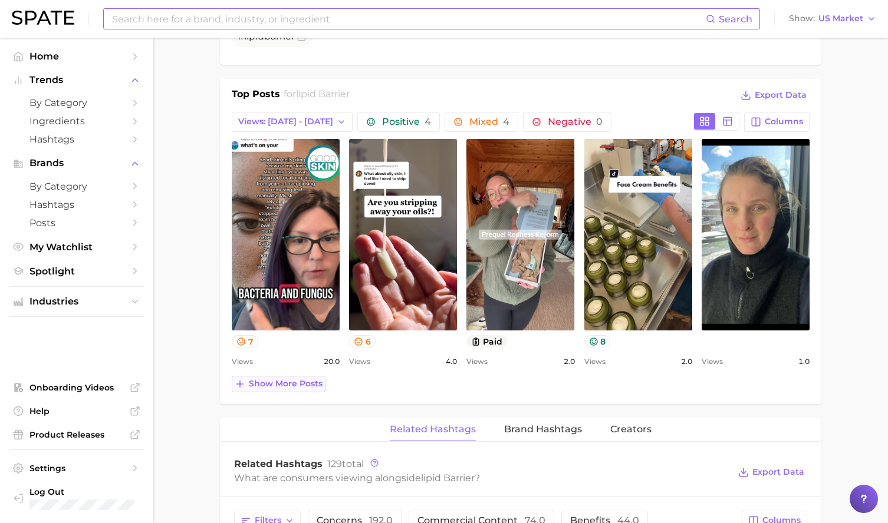
click at [281, 379] on span "Show more posts" at bounding box center [286, 384] width 74 height 10
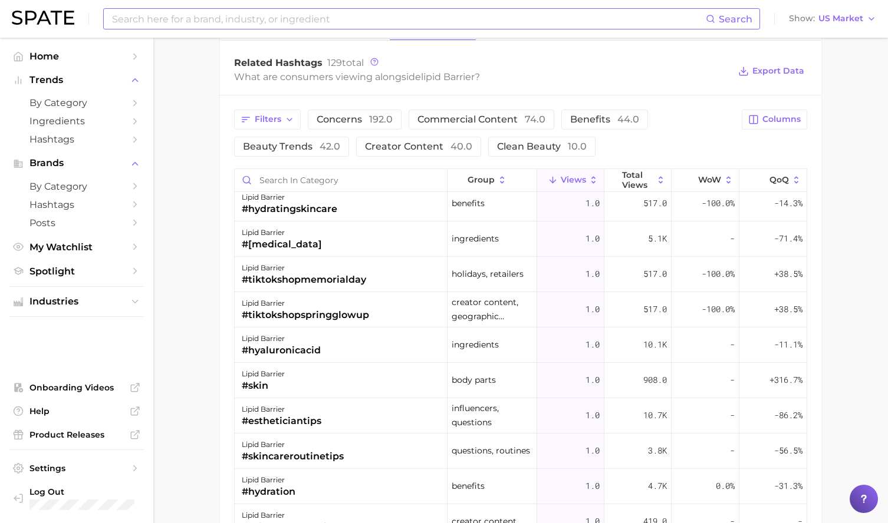
scroll to position [1002, 0]
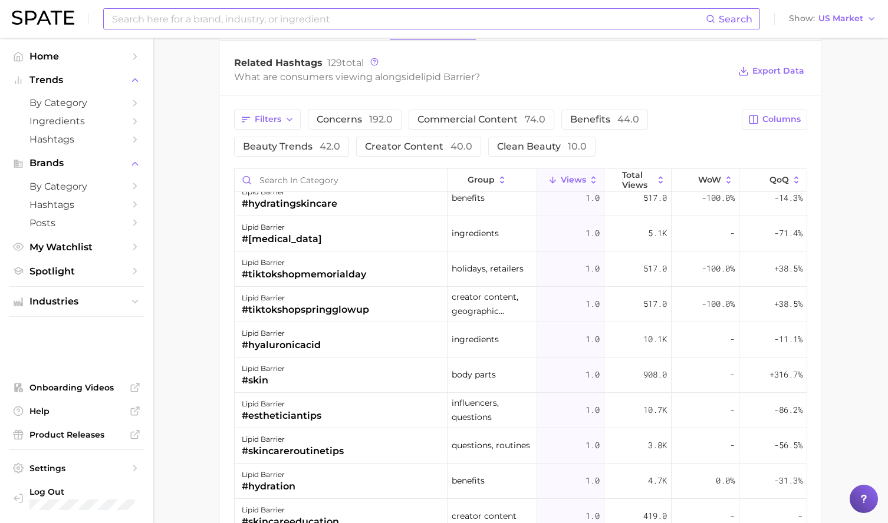
click at [233, 35] on div "Search Show US Market" at bounding box center [444, 19] width 864 height 38
click at [232, 22] on input at bounding box center [408, 19] width 595 height 20
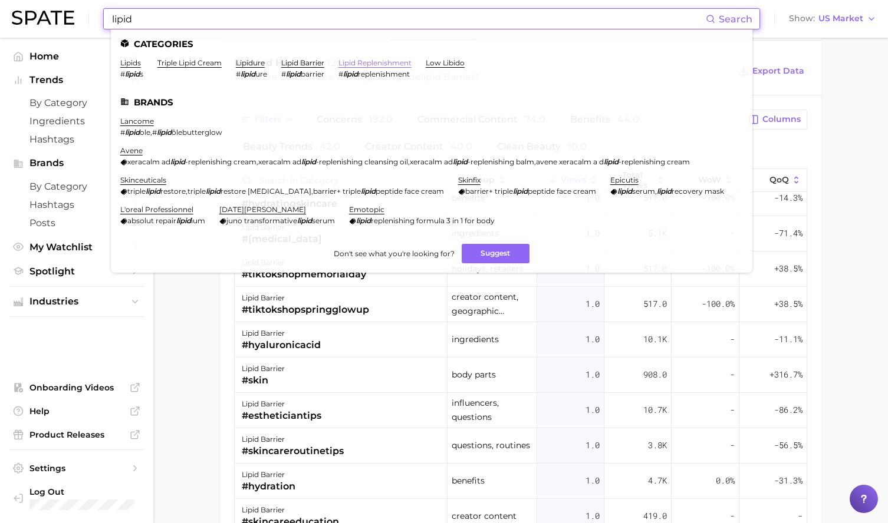
type input "lipid"
click at [394, 60] on link "lipid replenishment" at bounding box center [374, 62] width 73 height 9
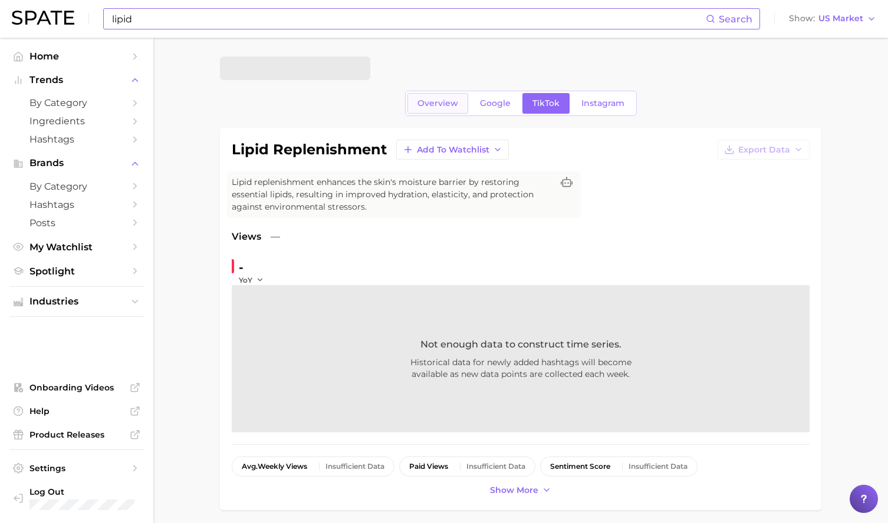
click at [431, 105] on span "Overview" at bounding box center [437, 103] width 41 height 10
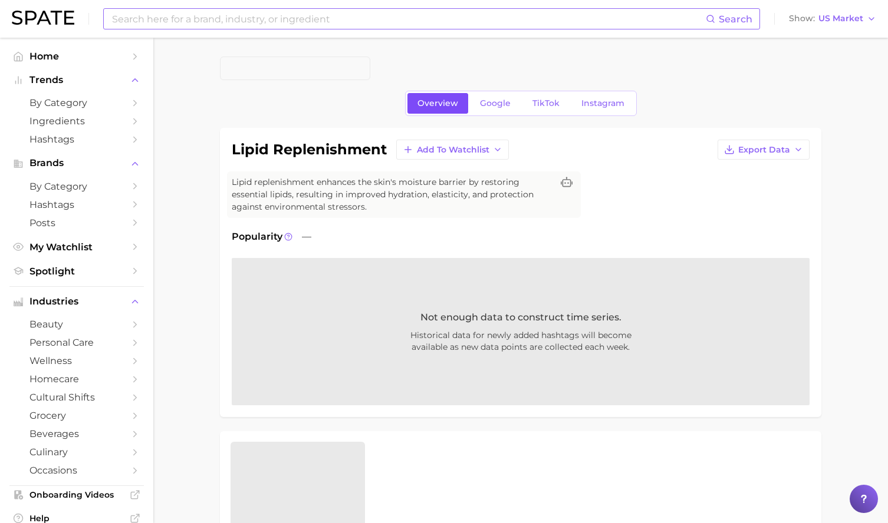
click at [446, 101] on span "Overview" at bounding box center [437, 103] width 41 height 10
click at [274, 21] on input at bounding box center [408, 19] width 595 height 20
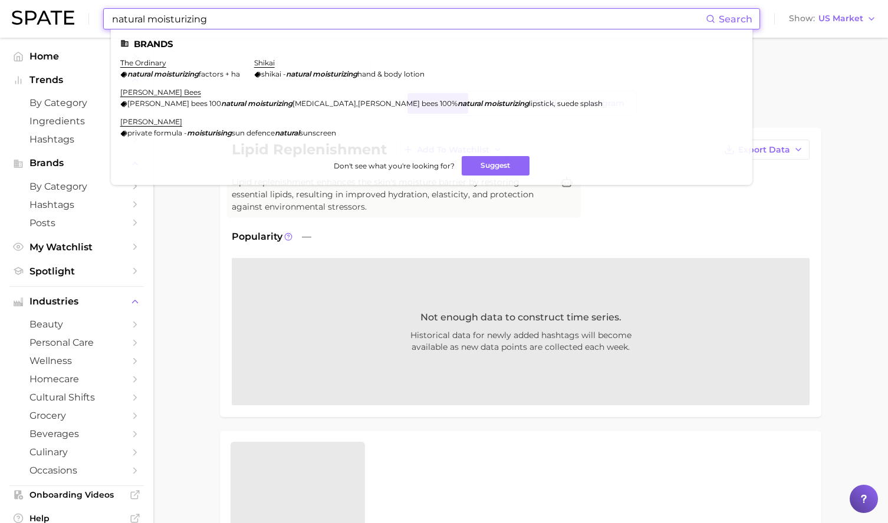
type input "natural moisturizing"
drag, startPoint x: 229, startPoint y: 74, endPoint x: 243, endPoint y: 75, distance: 13.6
click at [240, 75] on span "factors + ha" at bounding box center [219, 74] width 41 height 9
drag, startPoint x: 135, startPoint y: 74, endPoint x: 243, endPoint y: 75, distance: 107.9
click at [240, 75] on span "natural moisturizing factors + ha" at bounding box center [183, 74] width 113 height 9
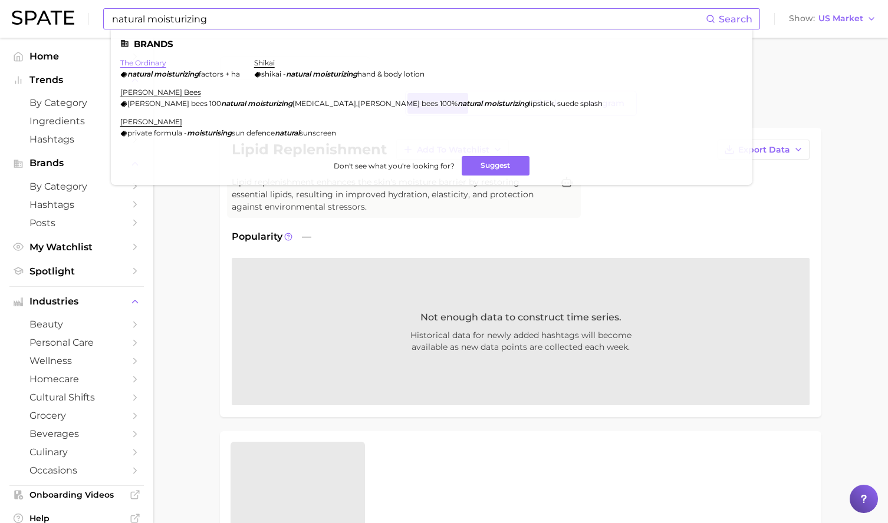
click at [151, 59] on link "the ordinary" at bounding box center [143, 62] width 46 height 9
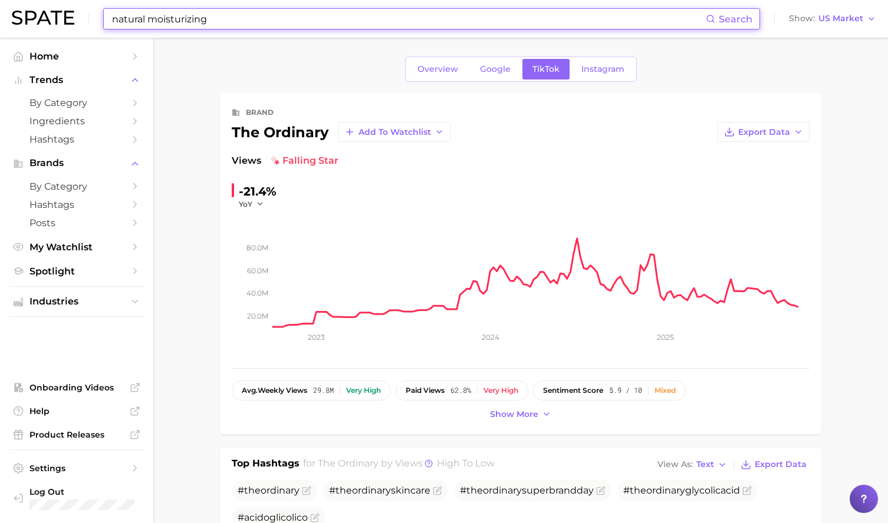
click at [193, 17] on input "natural moisturizing" at bounding box center [408, 19] width 595 height 20
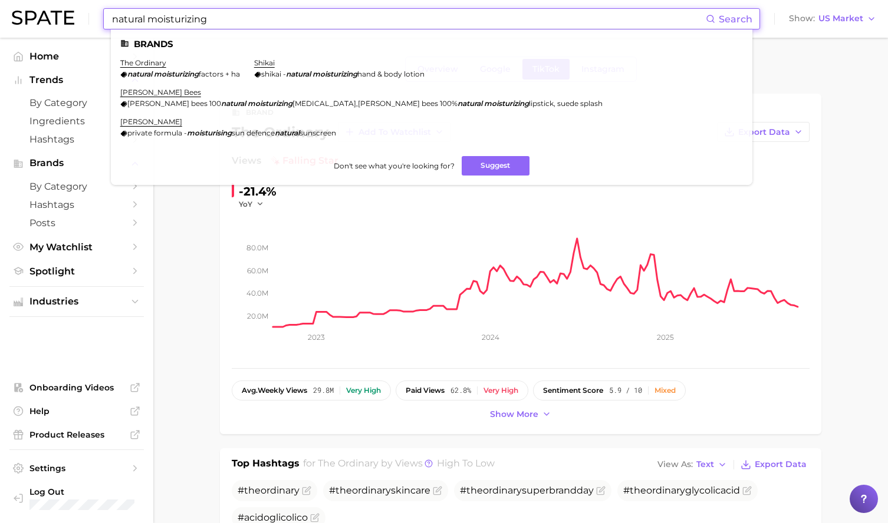
click at [197, 18] on input "natural moisturizing" at bounding box center [408, 19] width 595 height 20
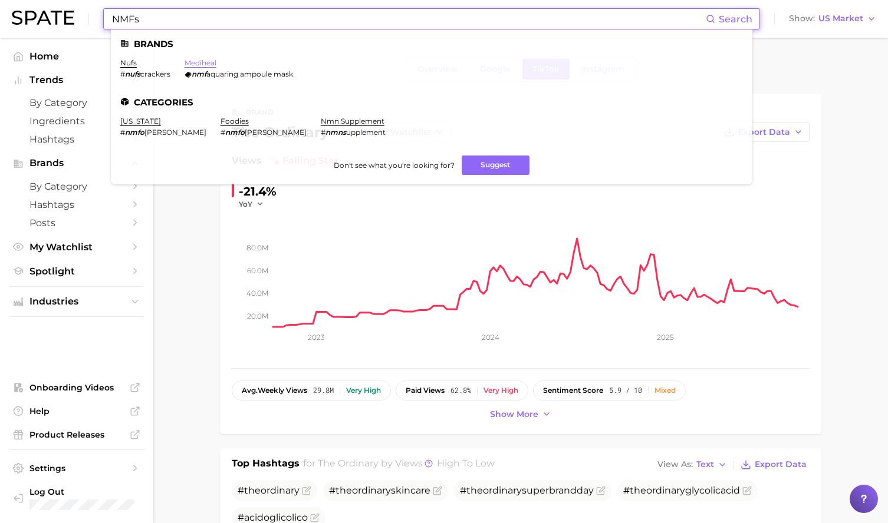
click at [196, 62] on link "mediheal" at bounding box center [201, 62] width 32 height 9
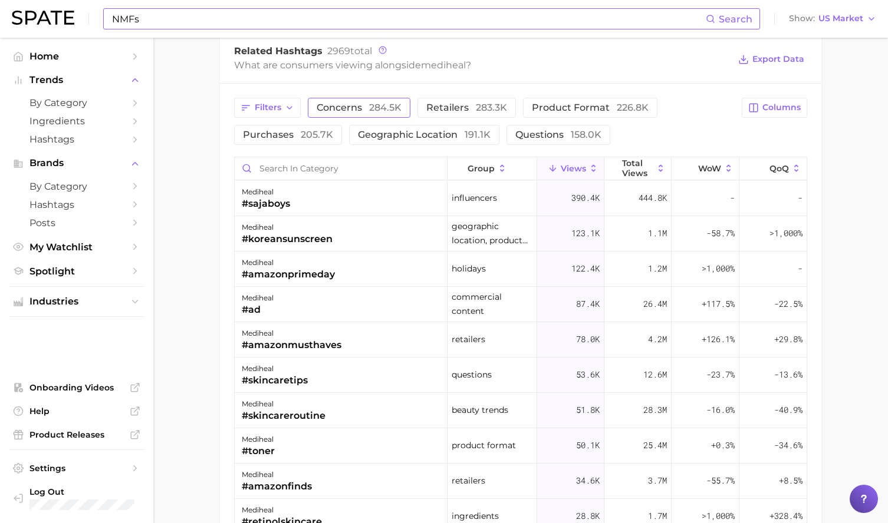
click at [346, 107] on span "concerns 284.5k" at bounding box center [359, 107] width 85 height 9
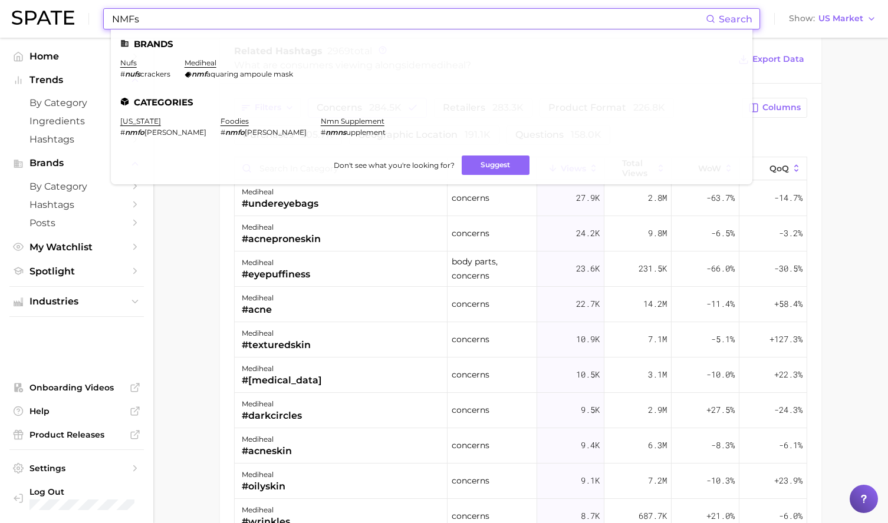
click at [176, 22] on input "NMFs" at bounding box center [408, 19] width 595 height 20
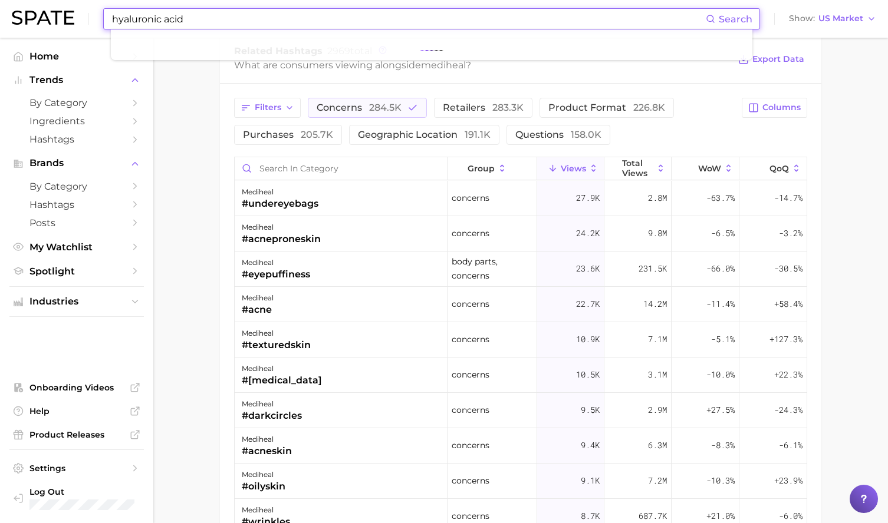
type input "hyaluronic acid"
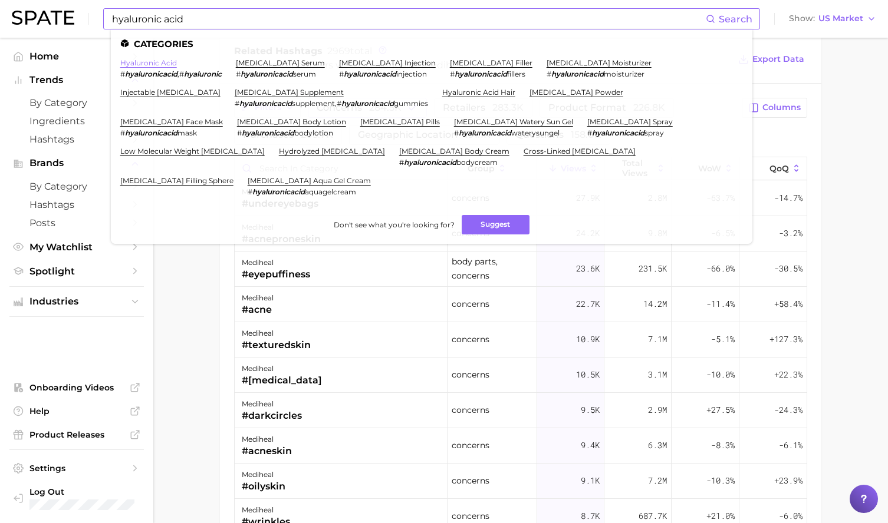
click at [160, 67] on link "hyaluronic acid" at bounding box center [148, 62] width 57 height 9
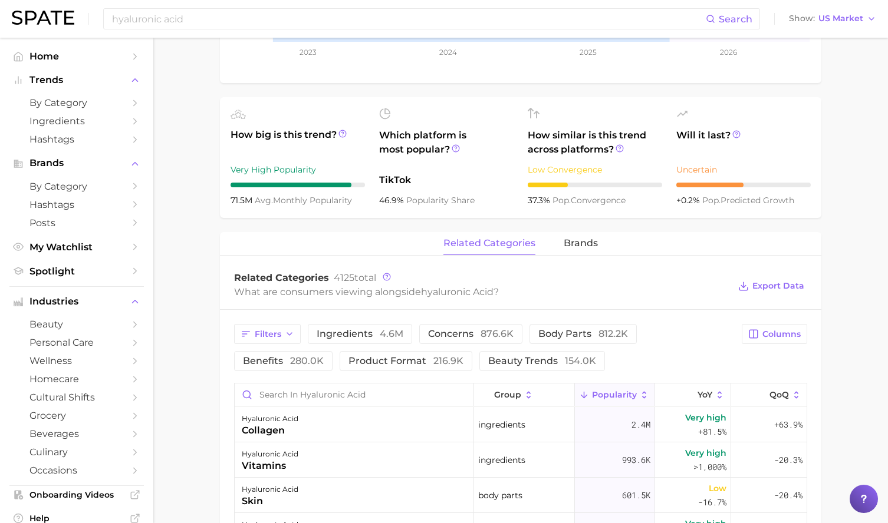
scroll to position [472, 0]
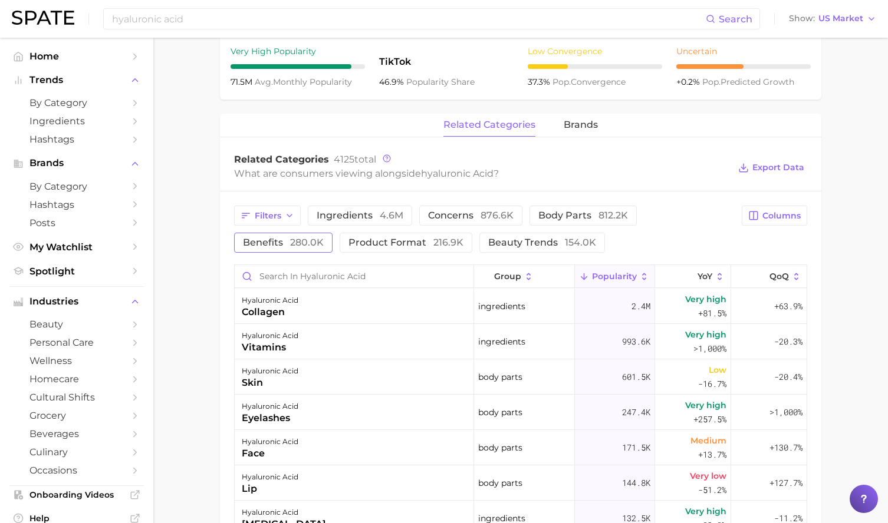
click at [287, 249] on button "benefits 280.0k" at bounding box center [283, 243] width 98 height 20
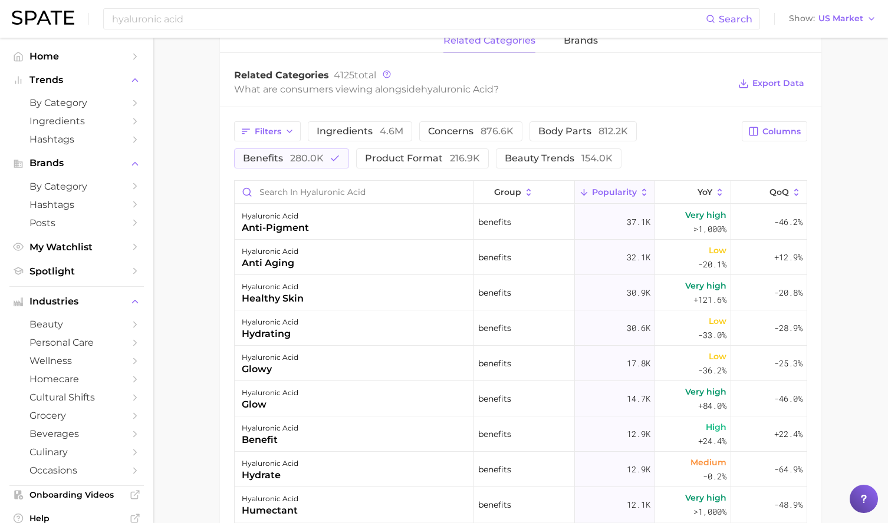
scroll to position [413, 0]
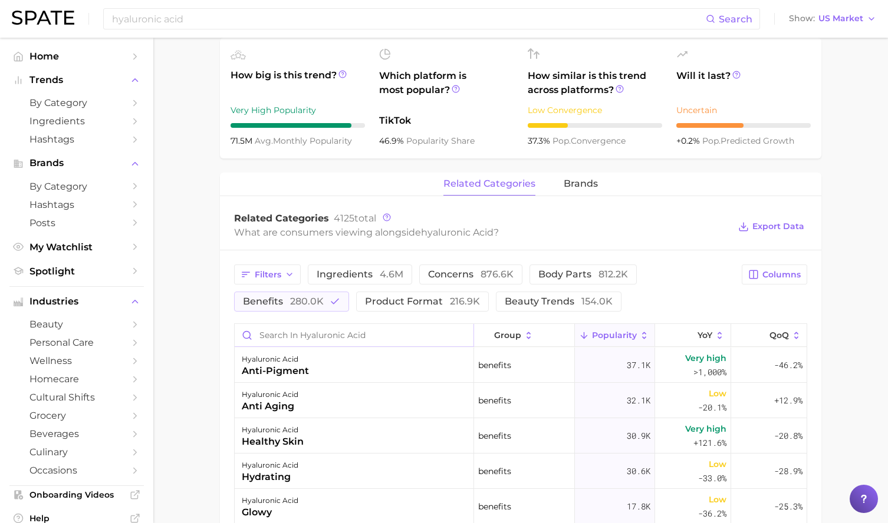
click at [288, 332] on input "Search in hyaluronic acid" at bounding box center [354, 335] width 239 height 22
type input "elas"
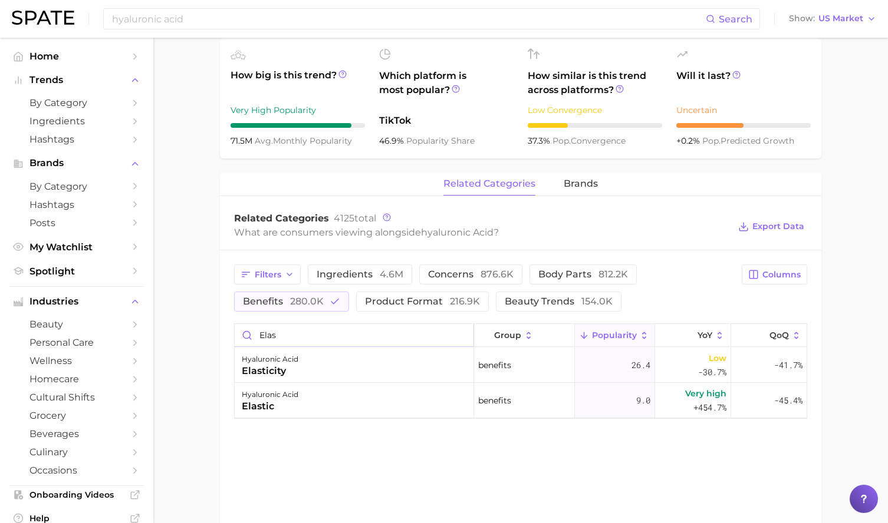
click at [461, 338] on input "elas" at bounding box center [354, 335] width 239 height 22
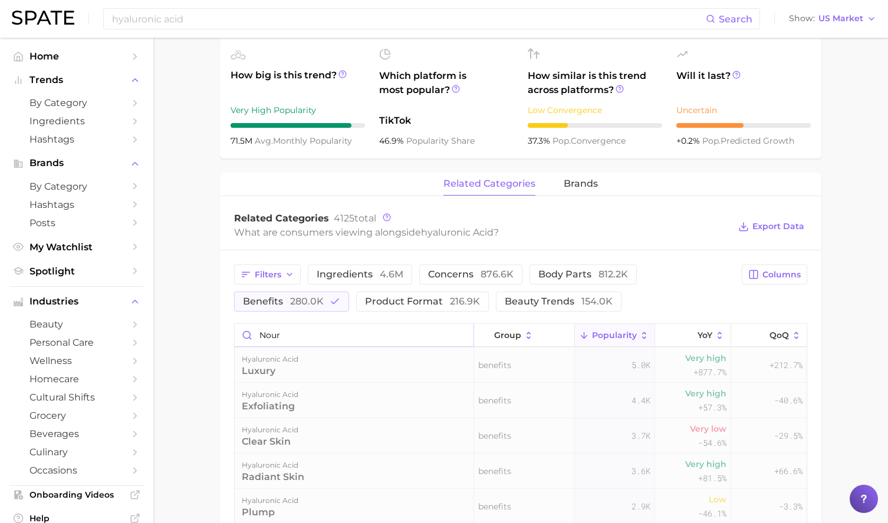
scroll to position [0, 0]
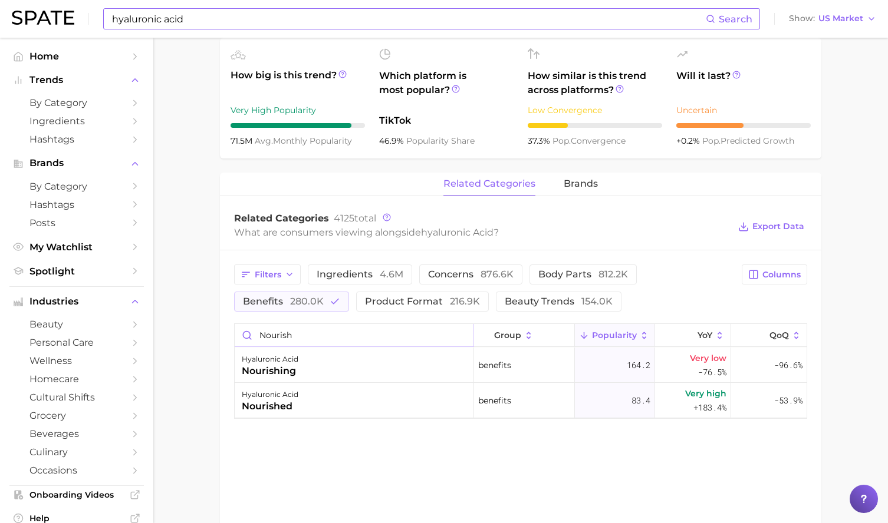
type input "nourish"
click at [167, 18] on input "hyaluronic acid" at bounding box center [408, 19] width 595 height 20
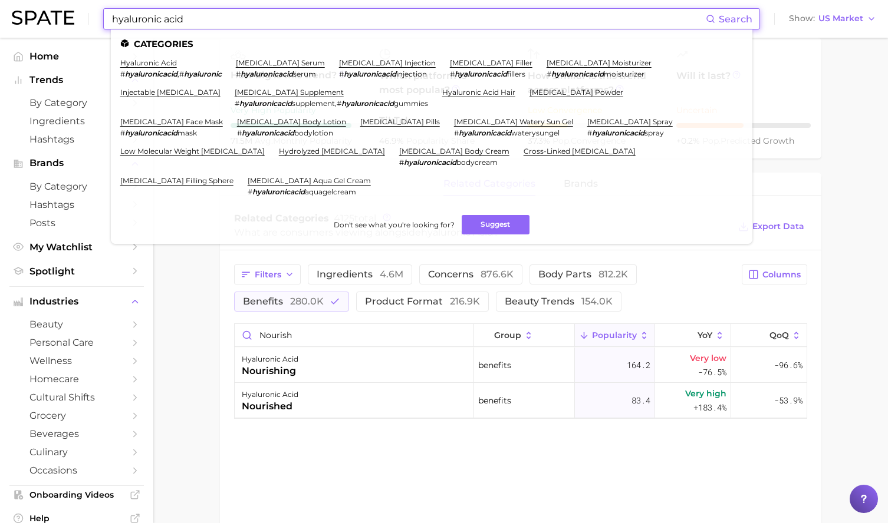
click at [167, 18] on input "hyaluronic acid" at bounding box center [408, 19] width 595 height 20
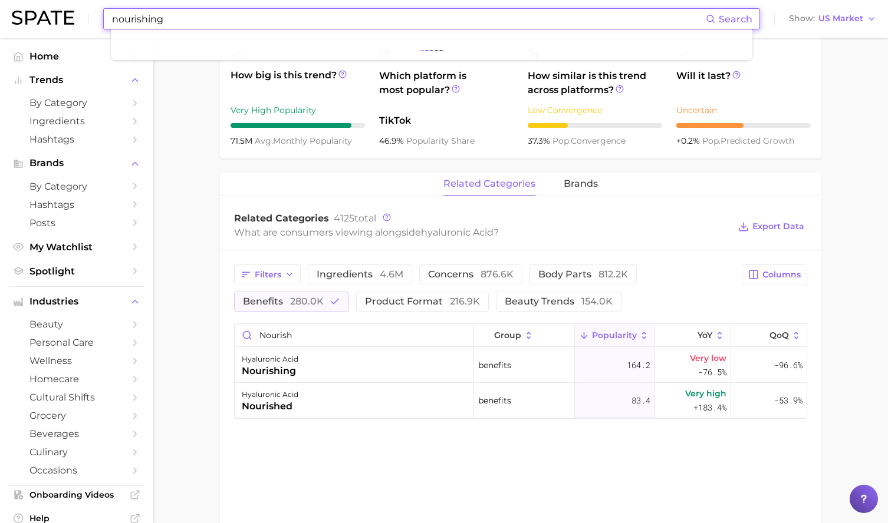
type input "nourishing"
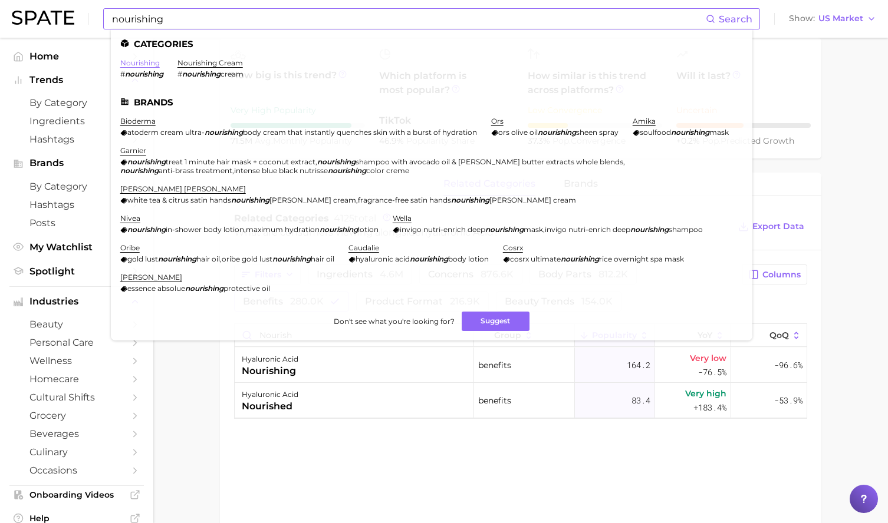
click at [139, 61] on link "nourishing" at bounding box center [139, 62] width 39 height 9
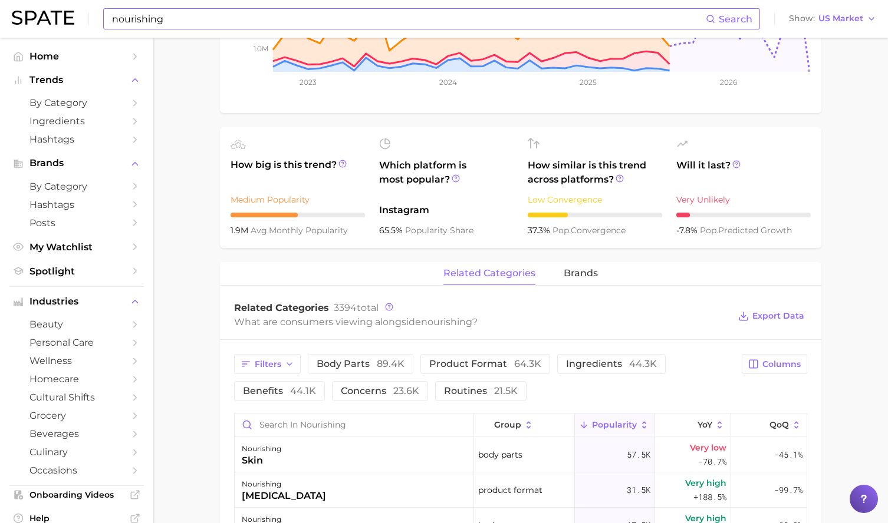
scroll to position [531, 0]
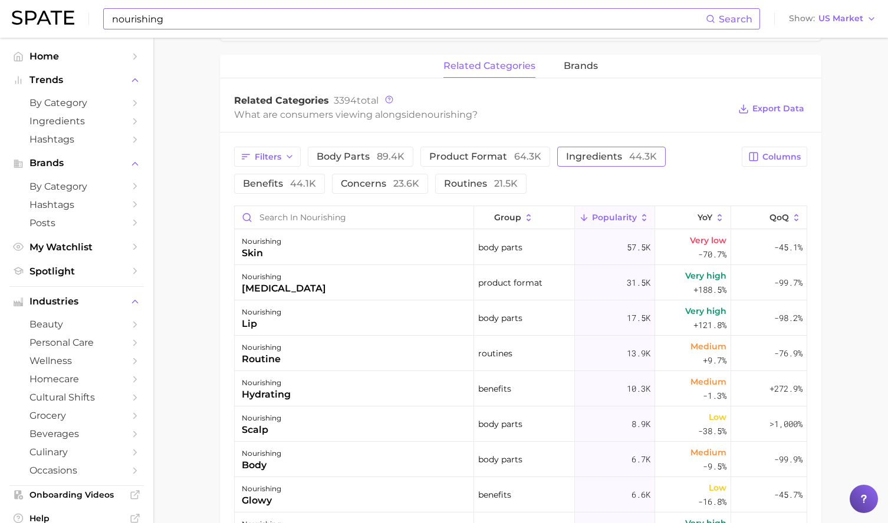
click at [610, 149] on button "ingredients 44.3k" at bounding box center [611, 157] width 108 height 20
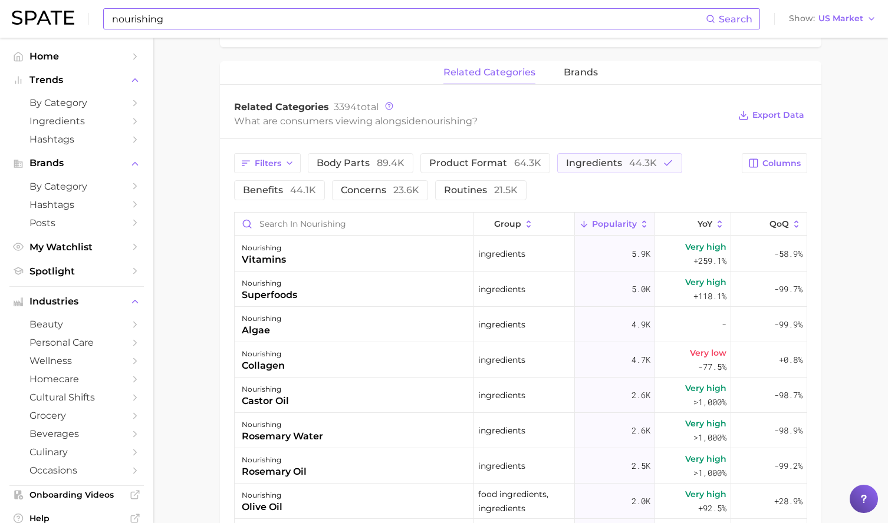
scroll to position [515, 0]
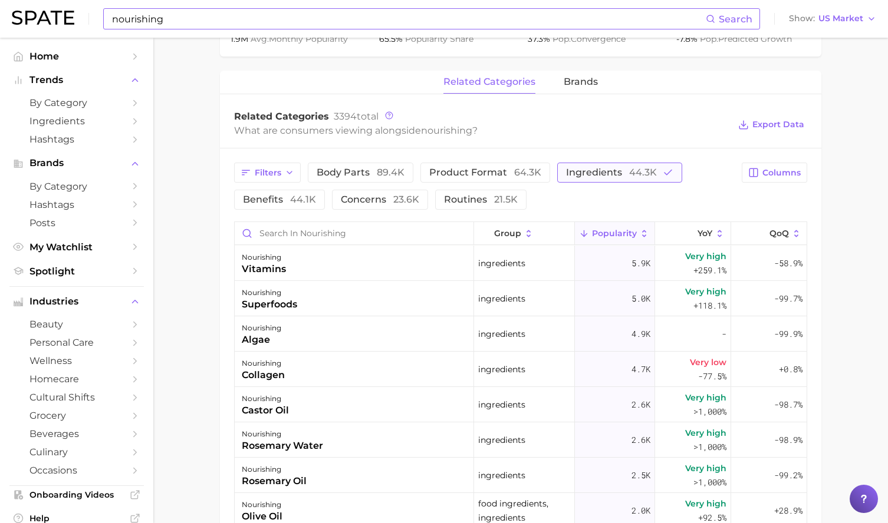
click at [607, 170] on span "ingredients 44.3k" at bounding box center [611, 172] width 91 height 9
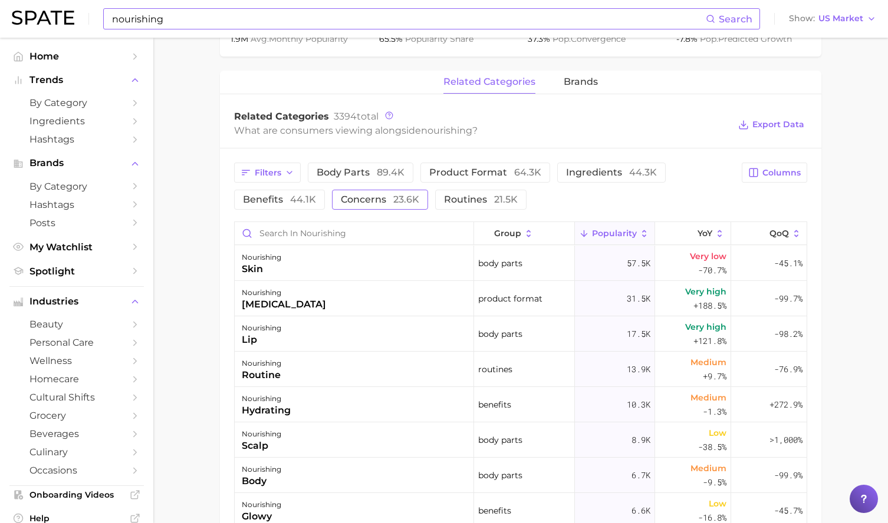
click at [365, 197] on span "concerns 23.6k" at bounding box center [380, 199] width 78 height 9
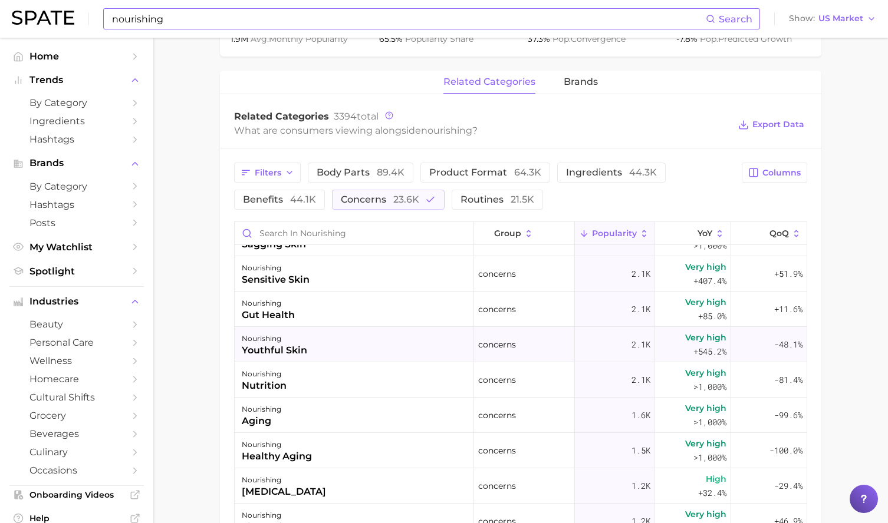
scroll to position [0, 0]
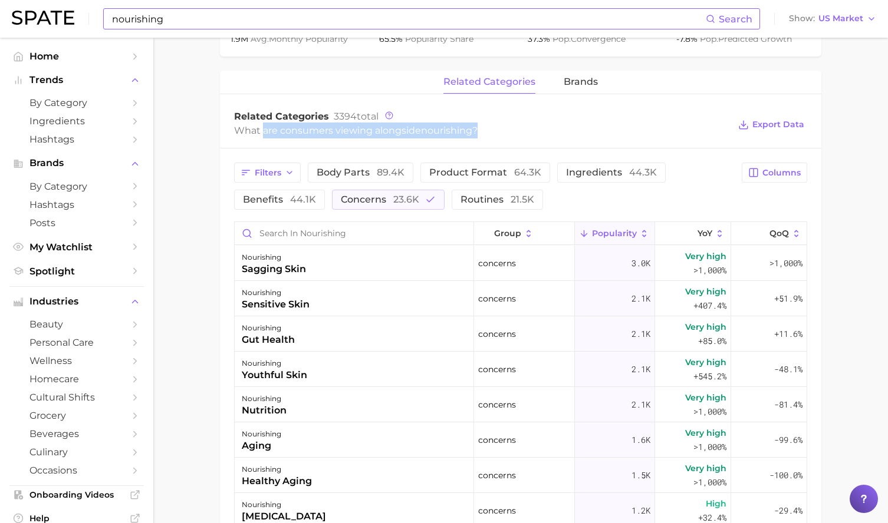
drag, startPoint x: 265, startPoint y: 131, endPoint x: 483, endPoint y: 137, distance: 218.8
click at [483, 137] on div "What are consumers viewing alongside nourishing ?" at bounding box center [481, 131] width 495 height 16
click at [778, 126] on span "Export Data" at bounding box center [778, 125] width 52 height 10
click at [186, 272] on main "nourishing Overview Google TikTok Instagram nourishing Add to Watchlist Export …" at bounding box center [520, 170] width 735 height 1295
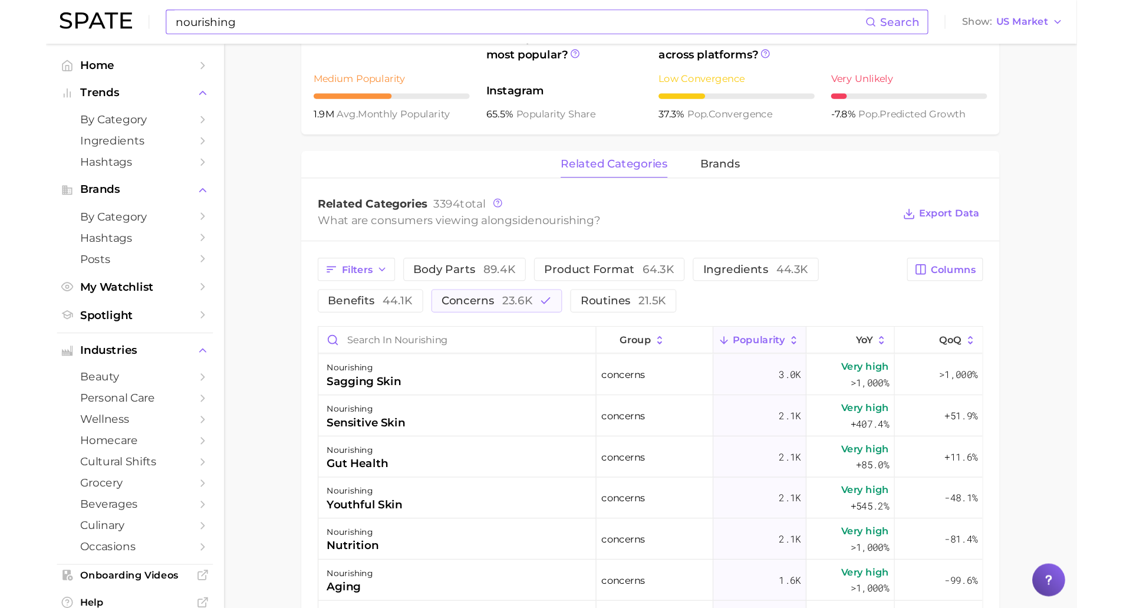
scroll to position [515, 0]
